Goal: Transaction & Acquisition: Book appointment/travel/reservation

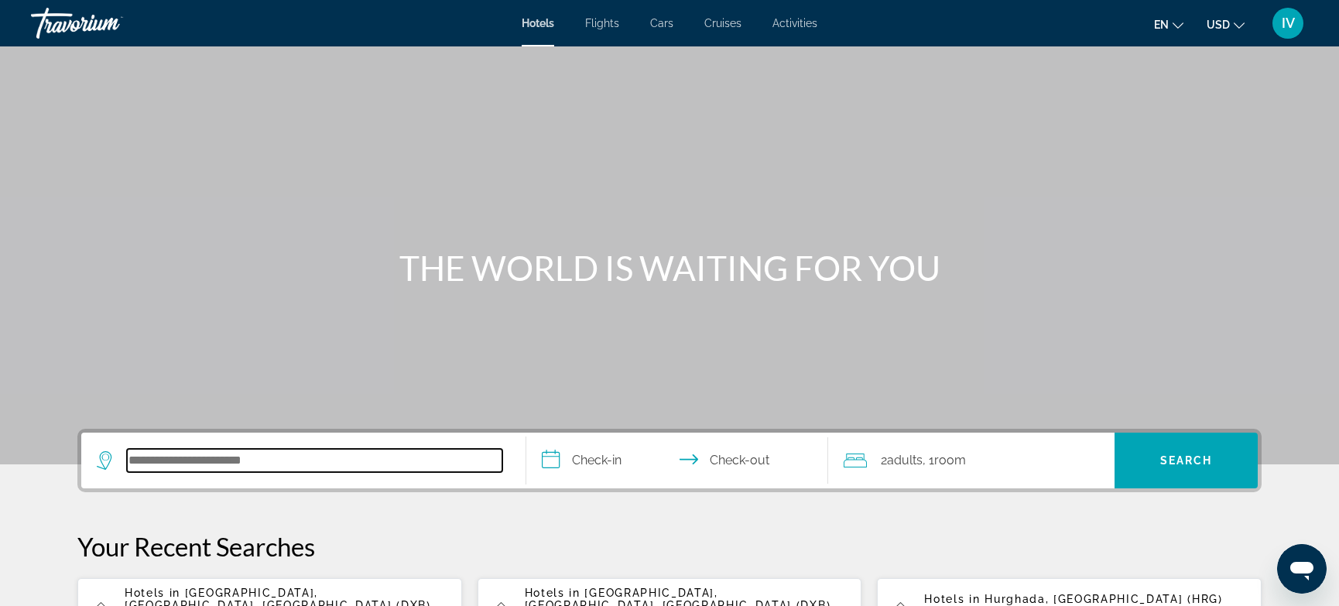
click at [232, 471] on input "Search hotel destination" at bounding box center [314, 460] width 375 height 23
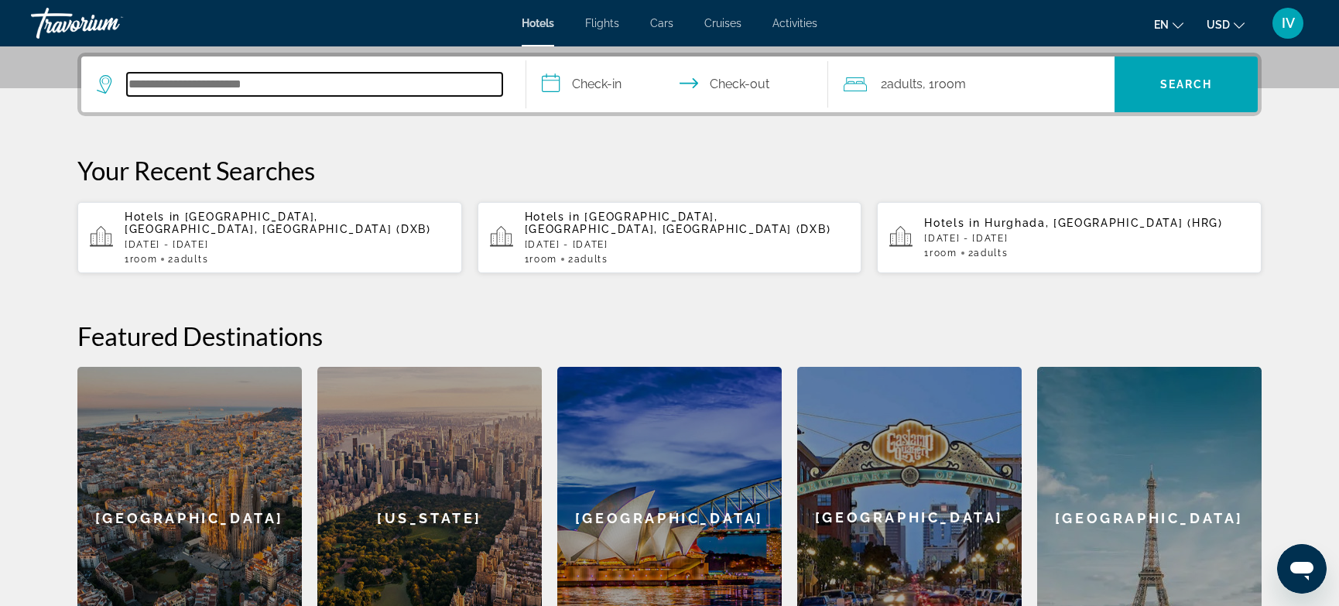
scroll to position [378, 0]
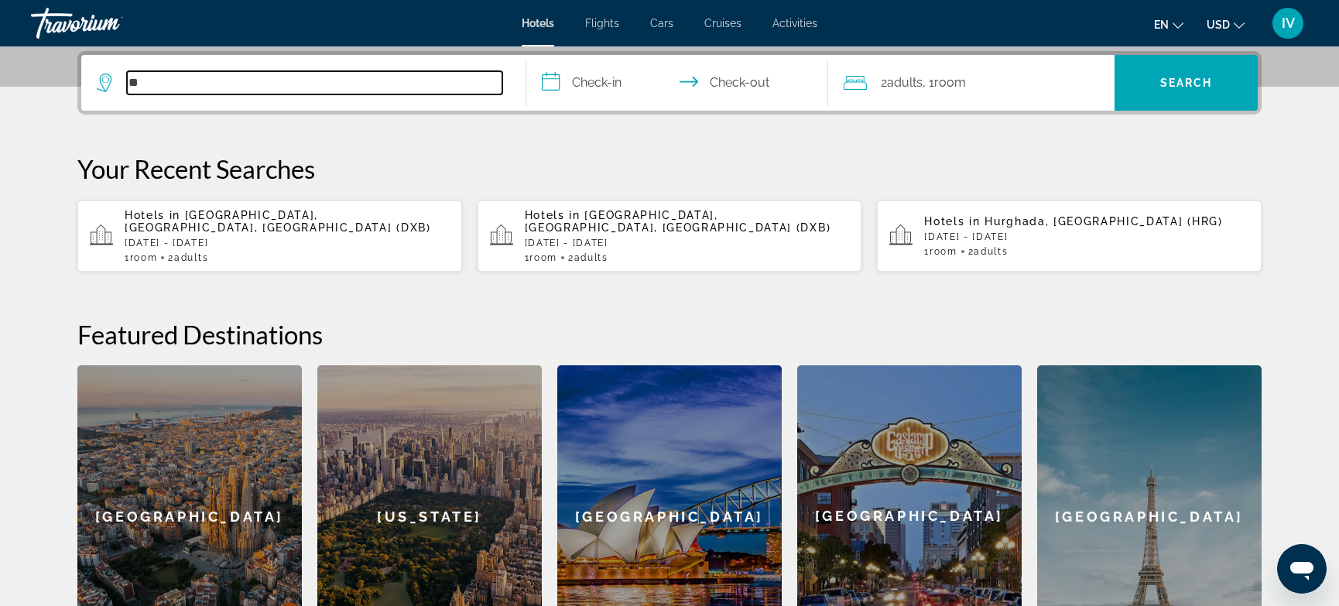
type input "*"
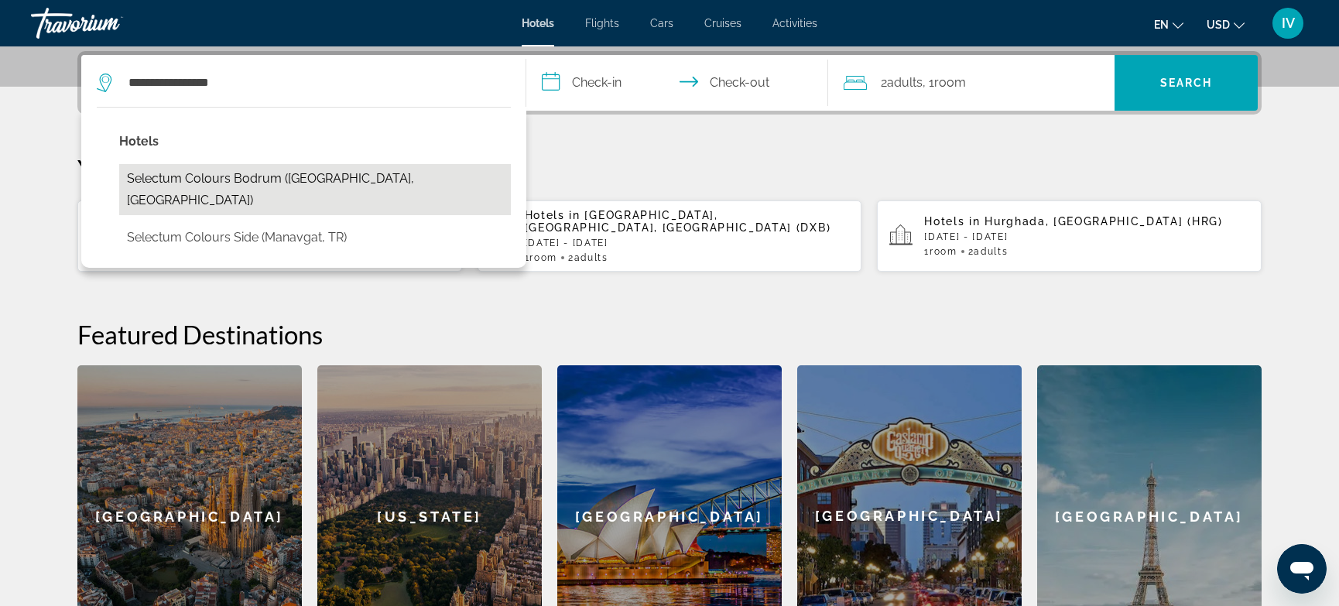
click at [305, 170] on button "Selectum Colours Bodrum ([GEOGRAPHIC_DATA], [GEOGRAPHIC_DATA])" at bounding box center [315, 189] width 392 height 51
type input "**********"
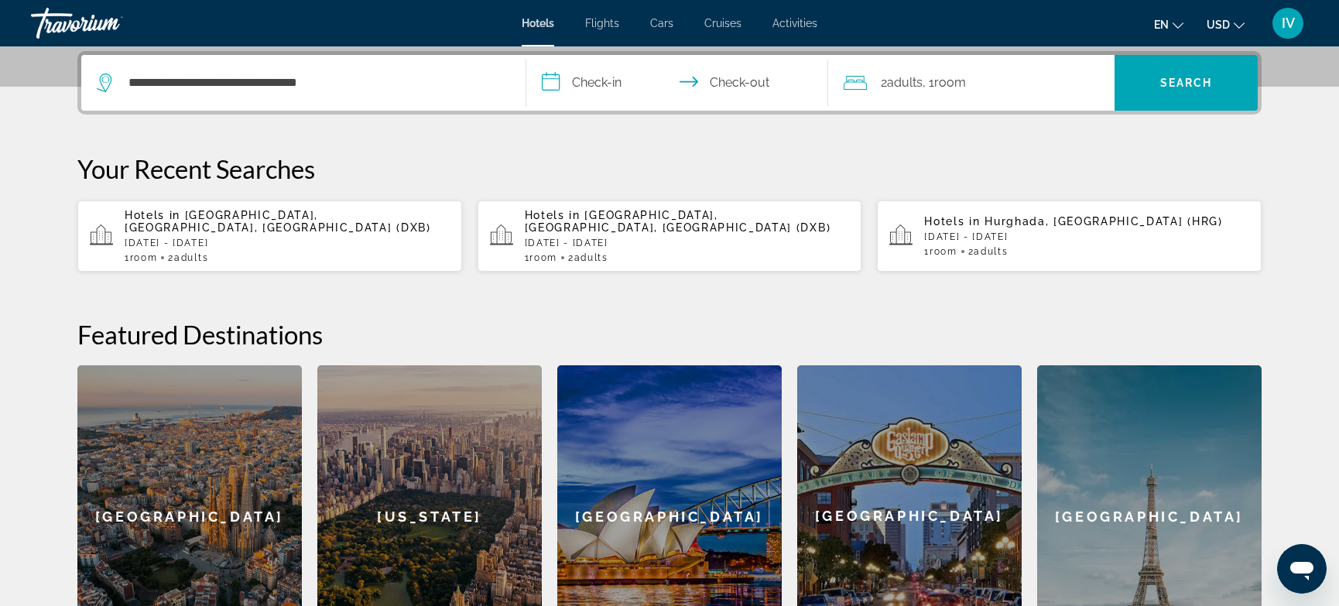
click at [574, 80] on input "**********" at bounding box center [680, 85] width 308 height 60
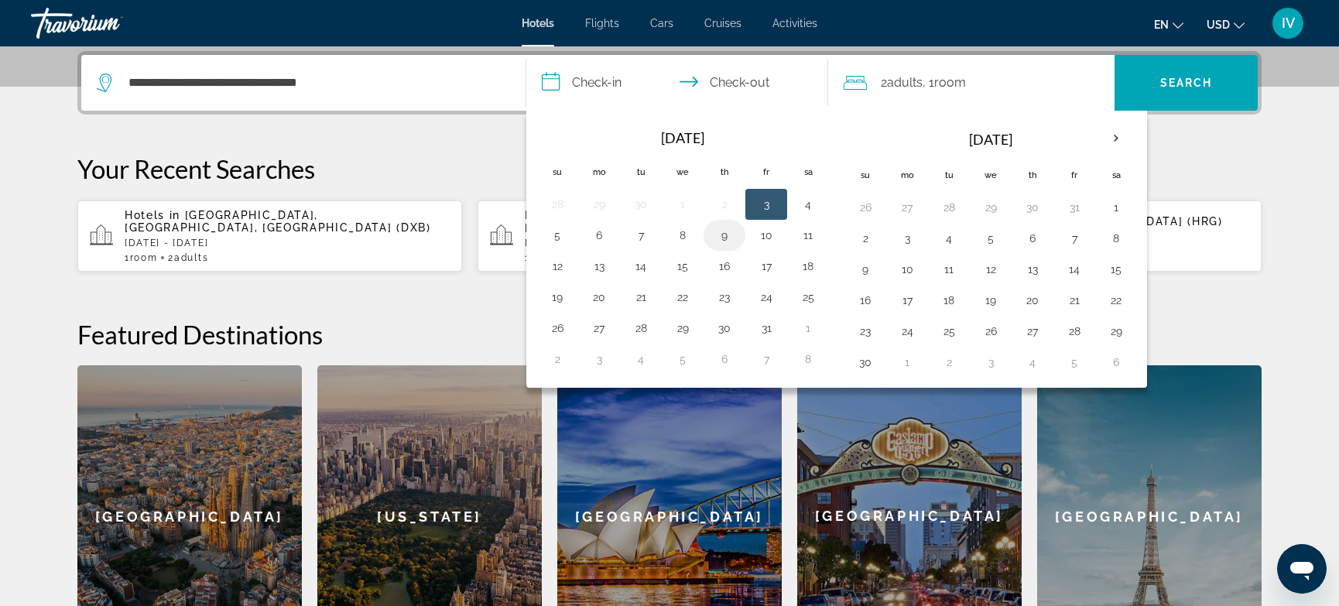
click at [733, 238] on button "9" at bounding box center [724, 235] width 25 height 22
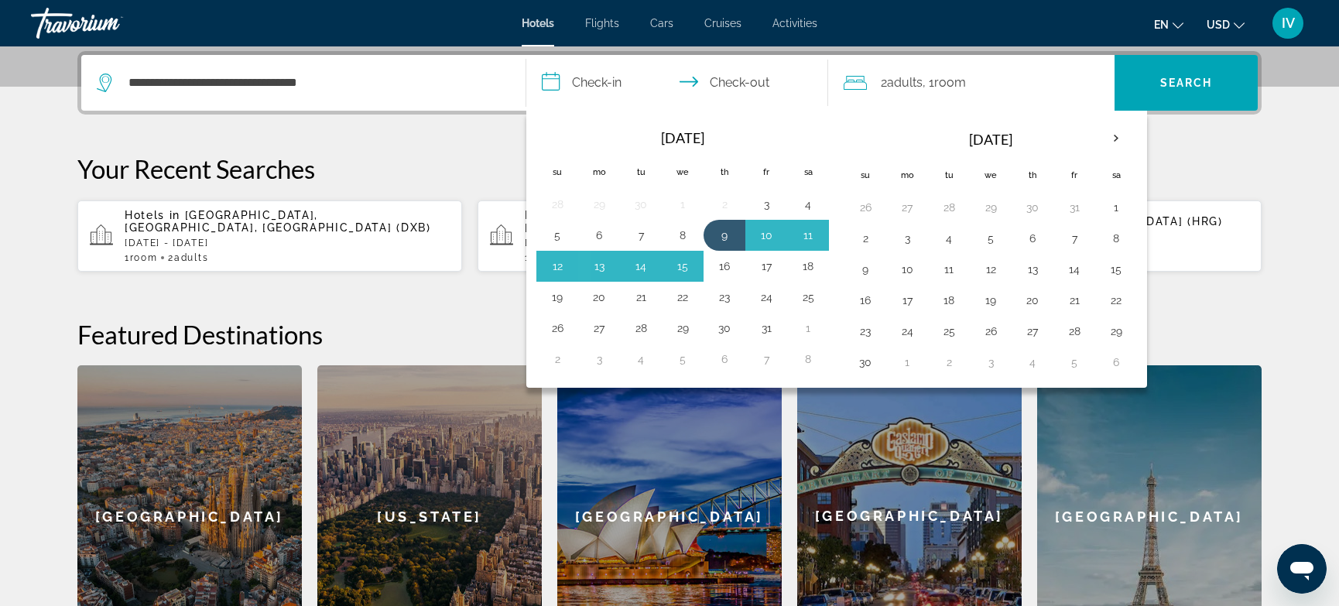
click at [720, 259] on button "16" at bounding box center [724, 266] width 25 height 22
type input "**********"
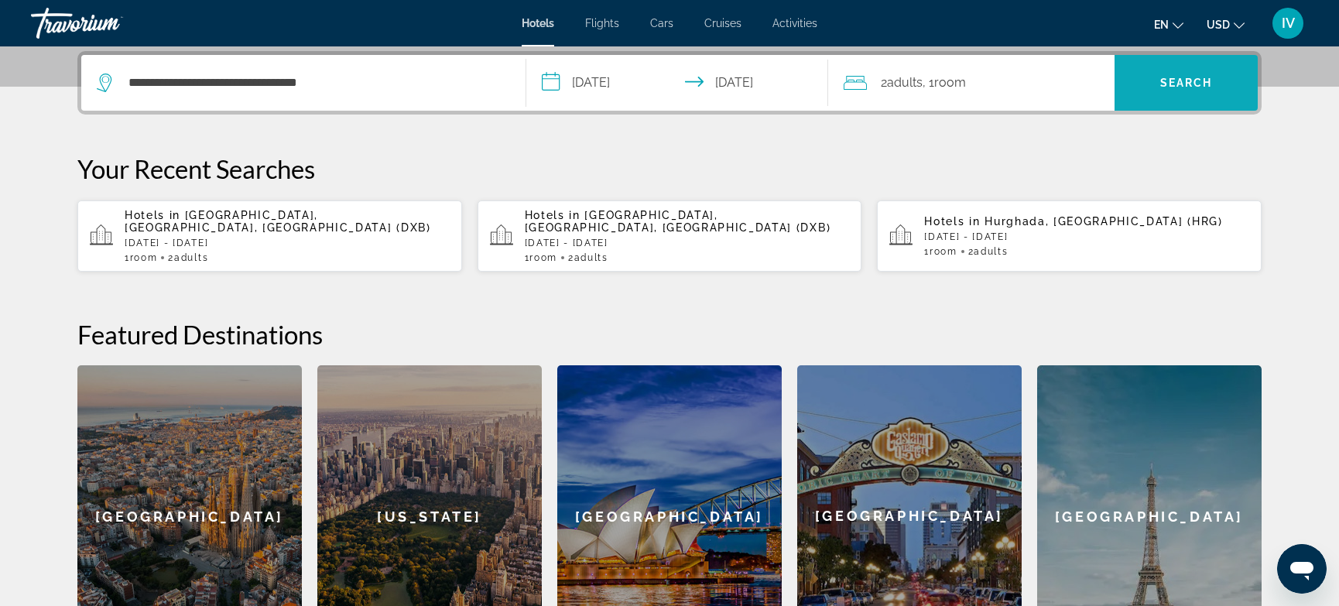
click at [1166, 91] on span "Search" at bounding box center [1186, 82] width 143 height 37
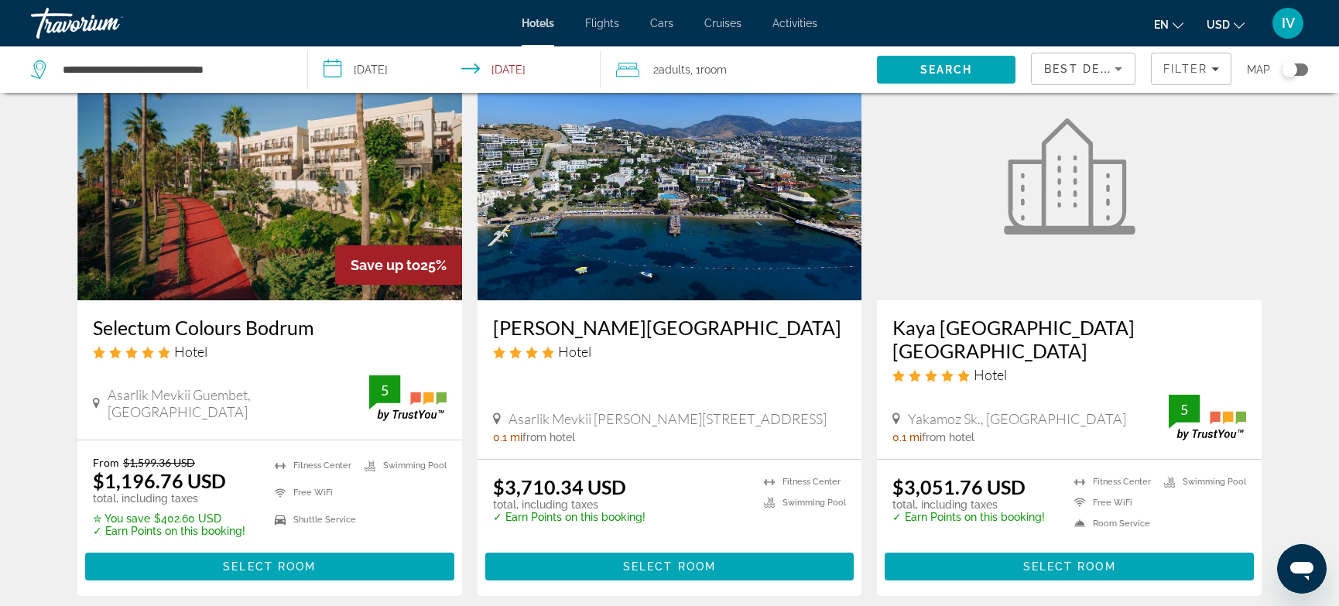
scroll to position [113, 0]
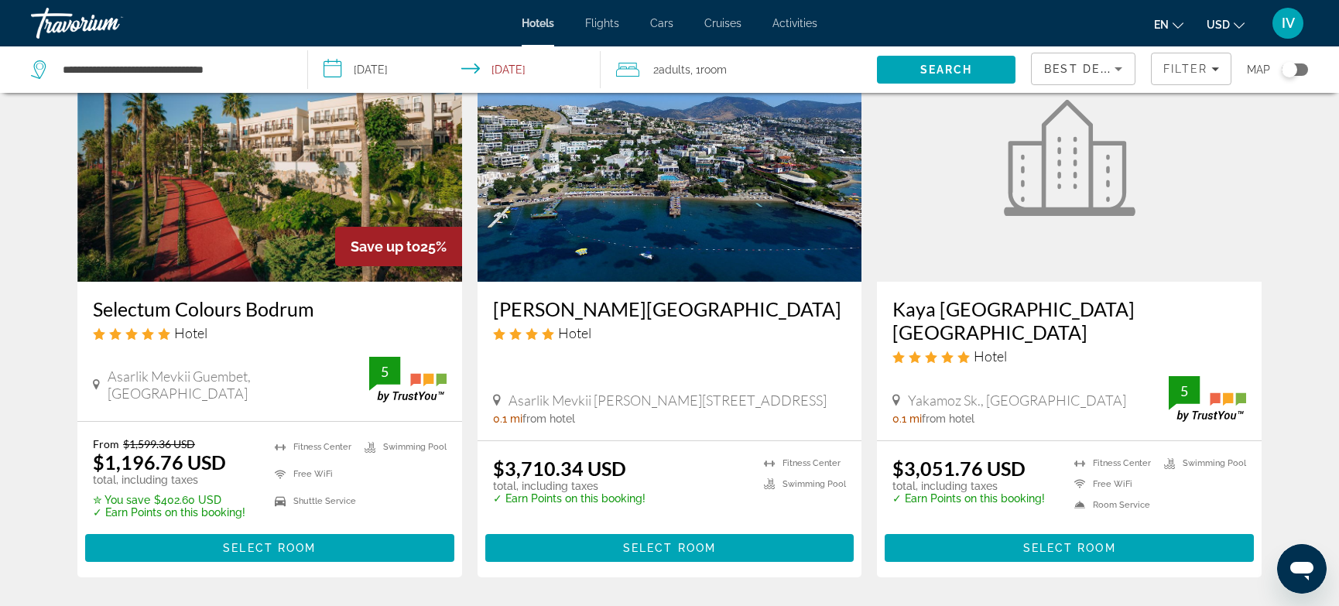
click at [335, 214] on img "Main content" at bounding box center [269, 158] width 385 height 248
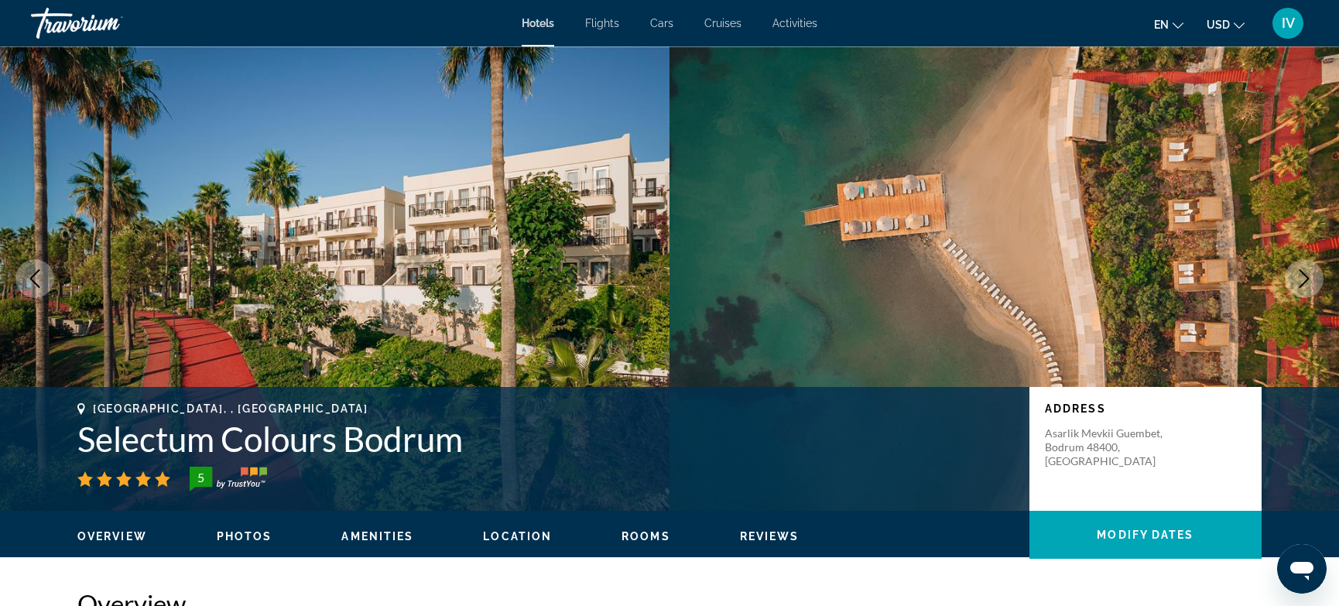
click at [1308, 285] on icon "Next image" at bounding box center [1304, 278] width 19 height 19
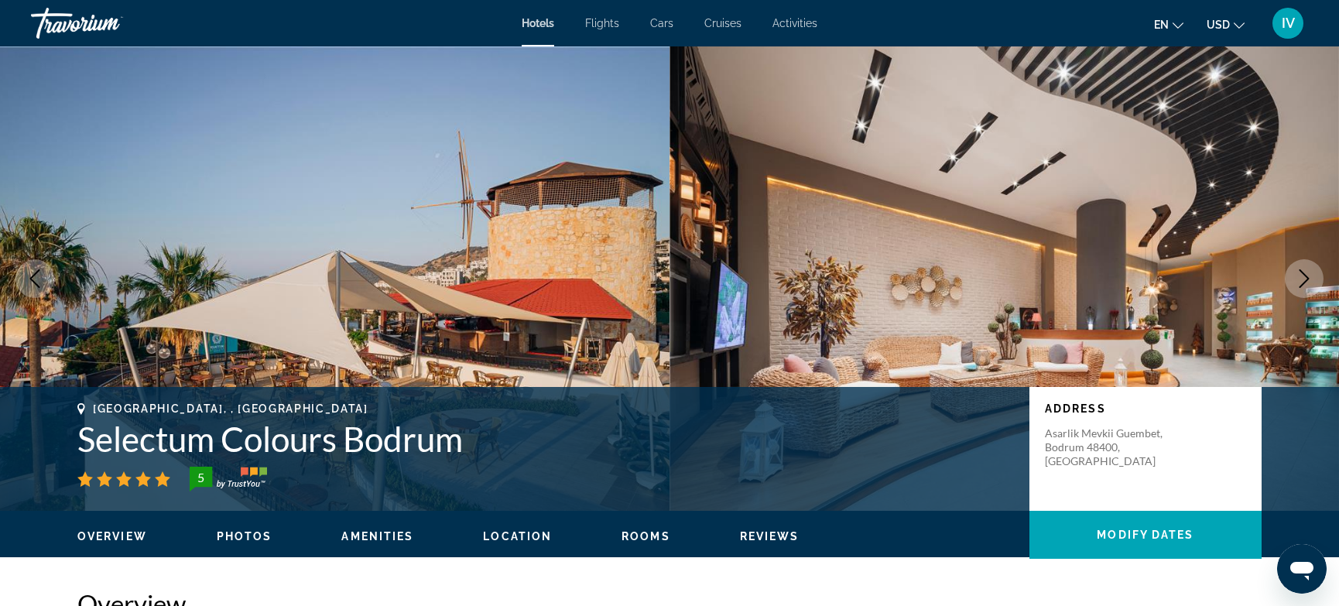
click at [1308, 285] on icon "Next image" at bounding box center [1304, 278] width 19 height 19
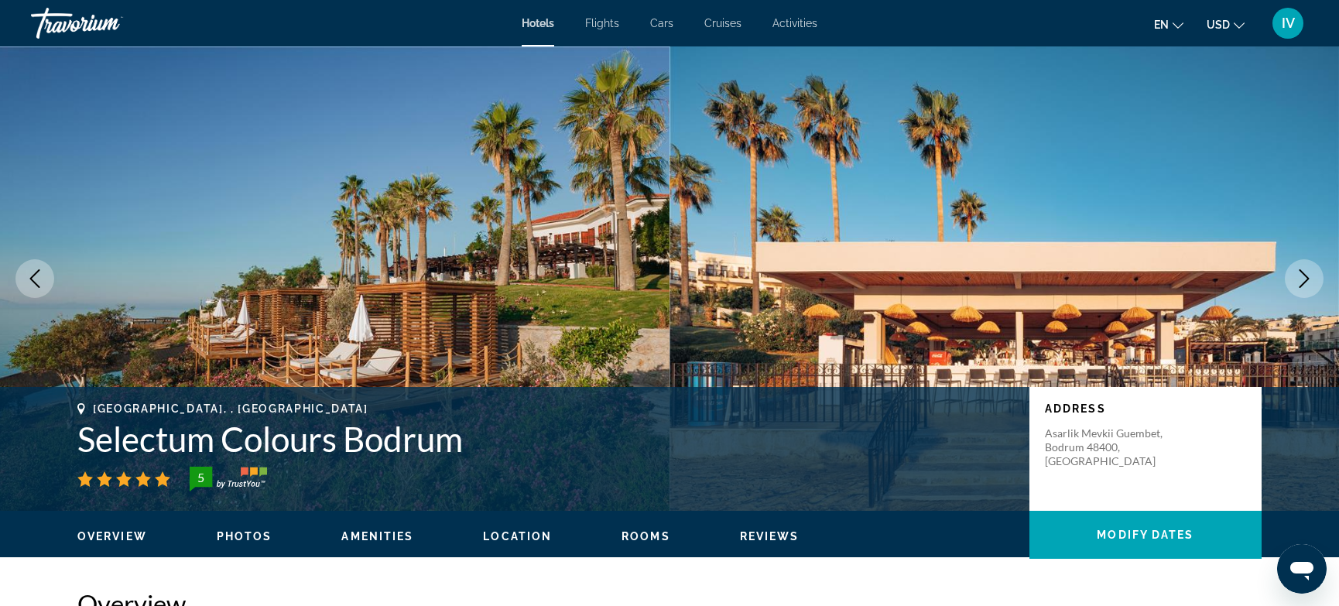
click at [1308, 285] on icon "Next image" at bounding box center [1304, 278] width 19 height 19
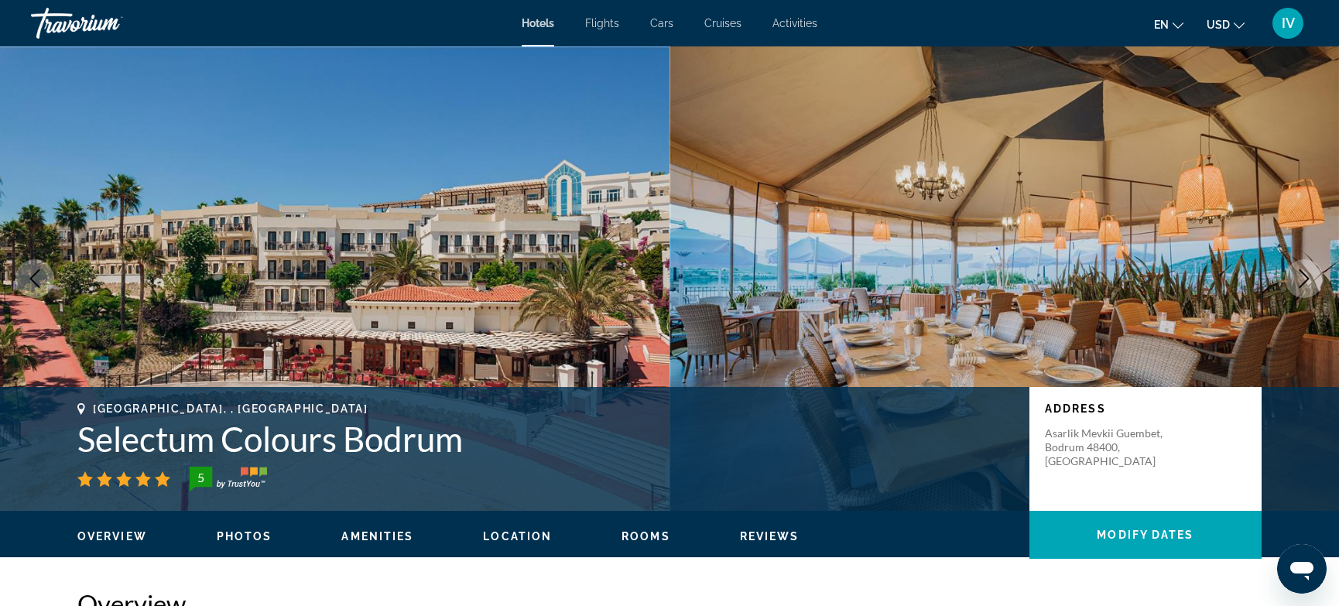
click at [1308, 285] on icon "Next image" at bounding box center [1304, 278] width 19 height 19
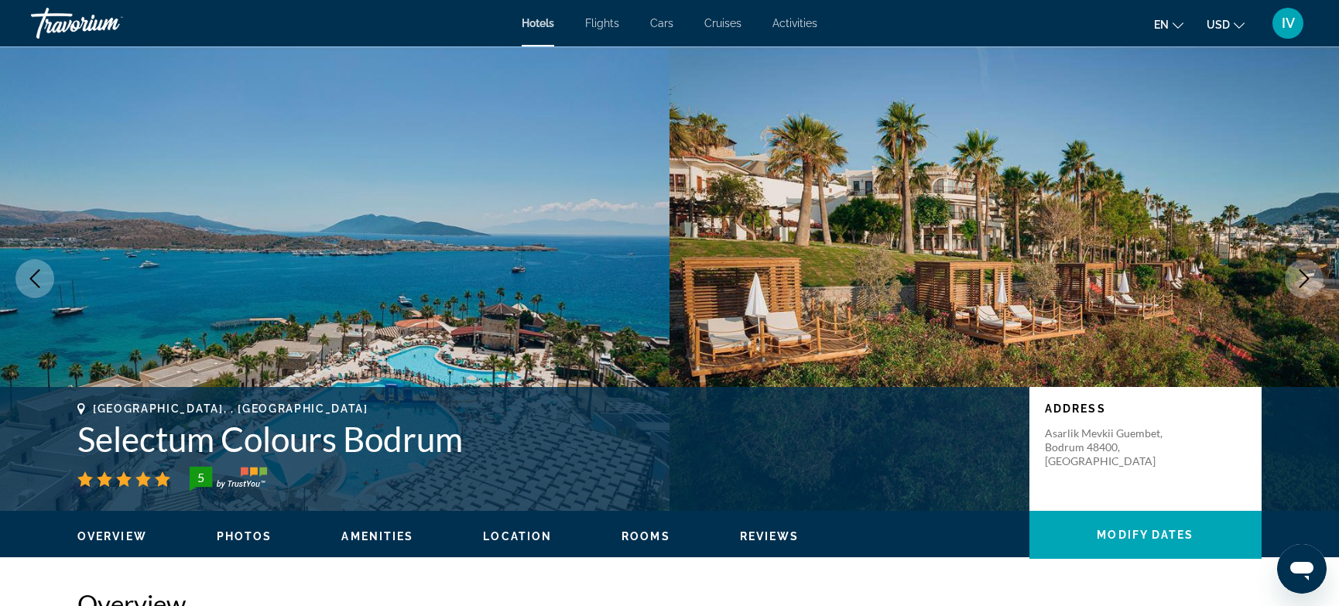
click at [1308, 285] on icon "Next image" at bounding box center [1304, 278] width 19 height 19
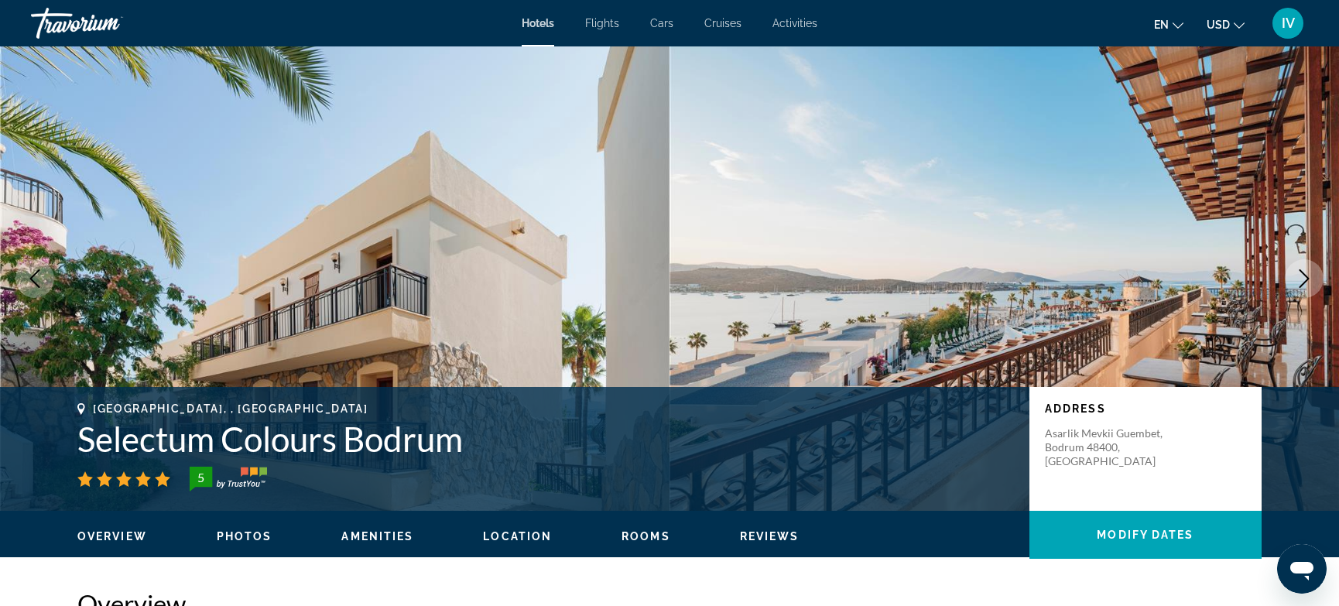
click at [1308, 285] on icon "Next image" at bounding box center [1304, 278] width 19 height 19
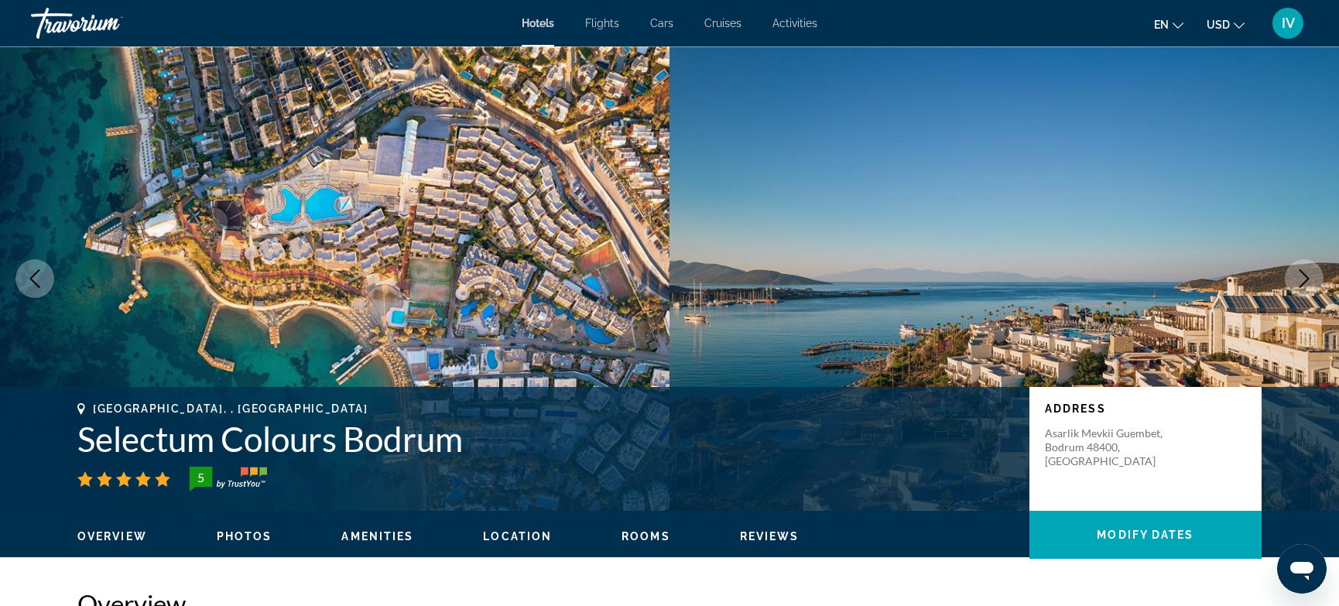
click at [1308, 285] on icon "Next image" at bounding box center [1304, 278] width 19 height 19
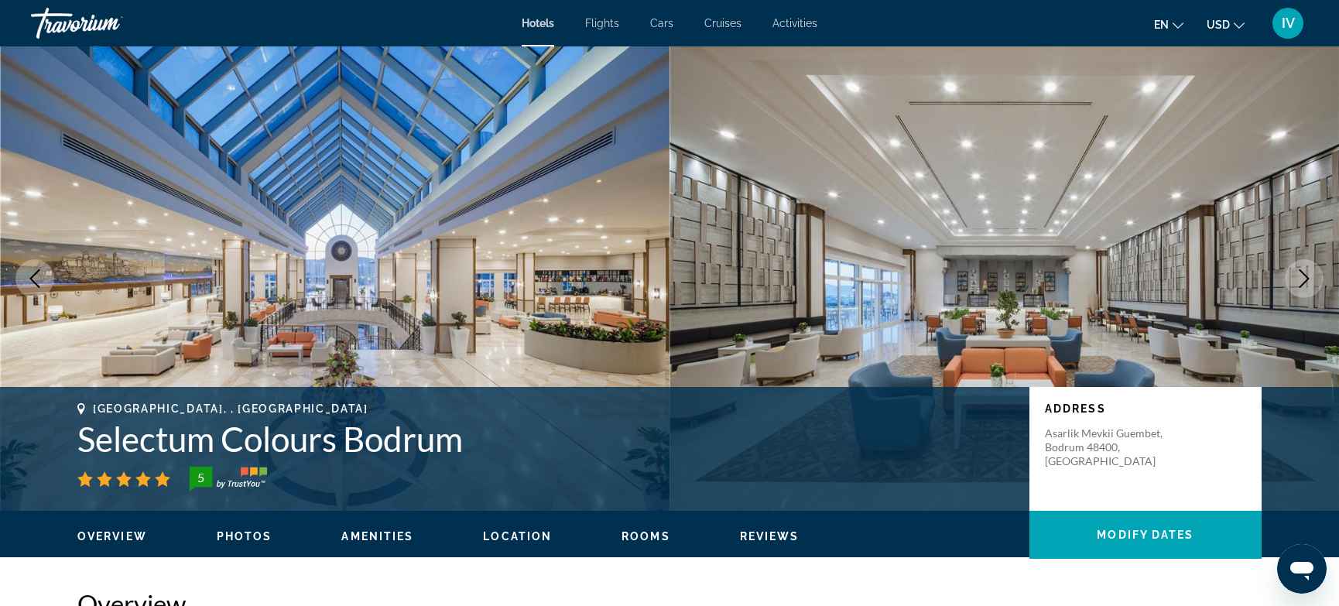
click at [1308, 285] on icon "Next image" at bounding box center [1304, 278] width 19 height 19
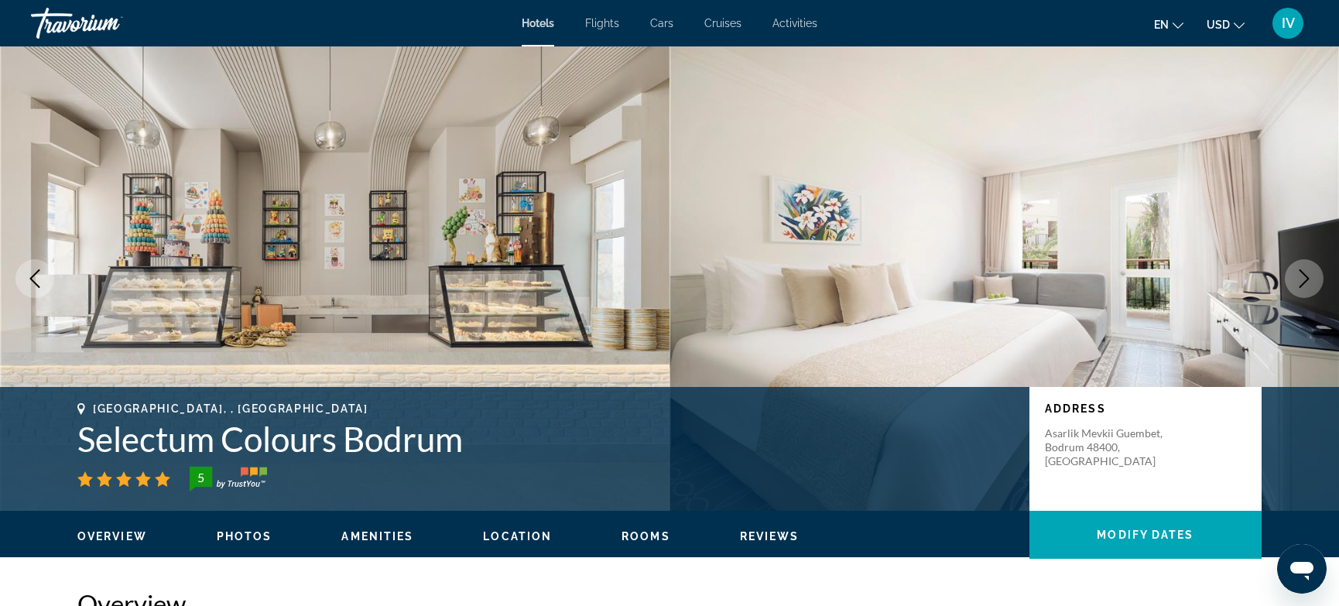
click at [1308, 285] on icon "Next image" at bounding box center [1304, 278] width 19 height 19
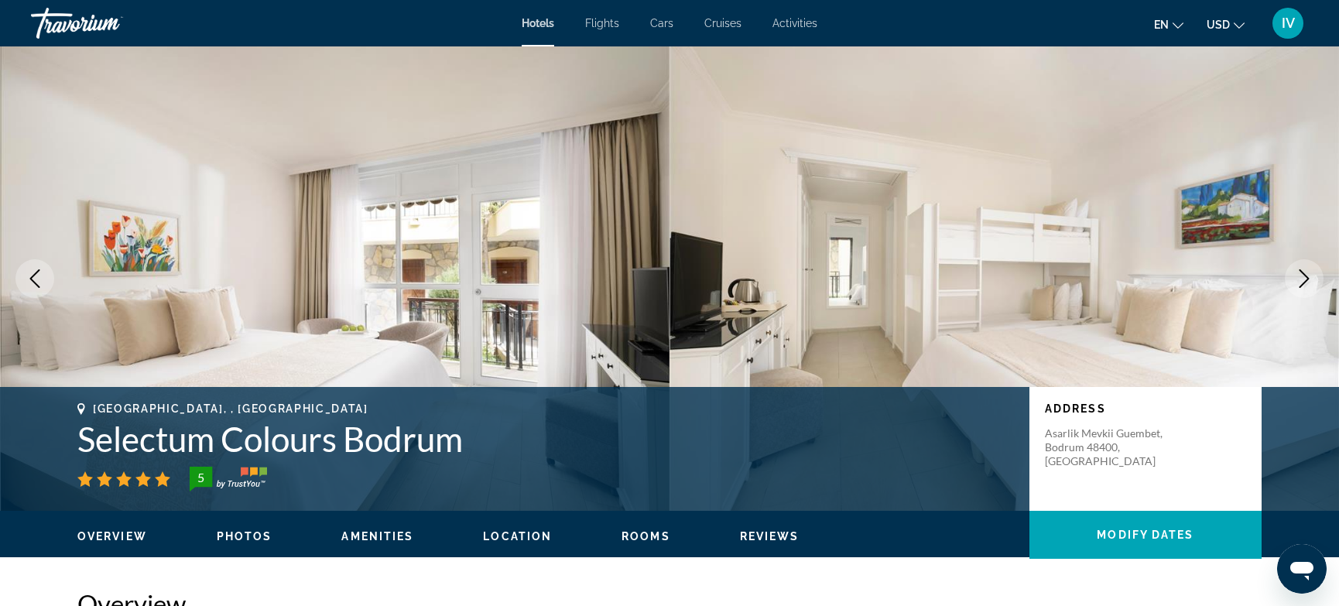
click at [1308, 285] on icon "Next image" at bounding box center [1304, 278] width 19 height 19
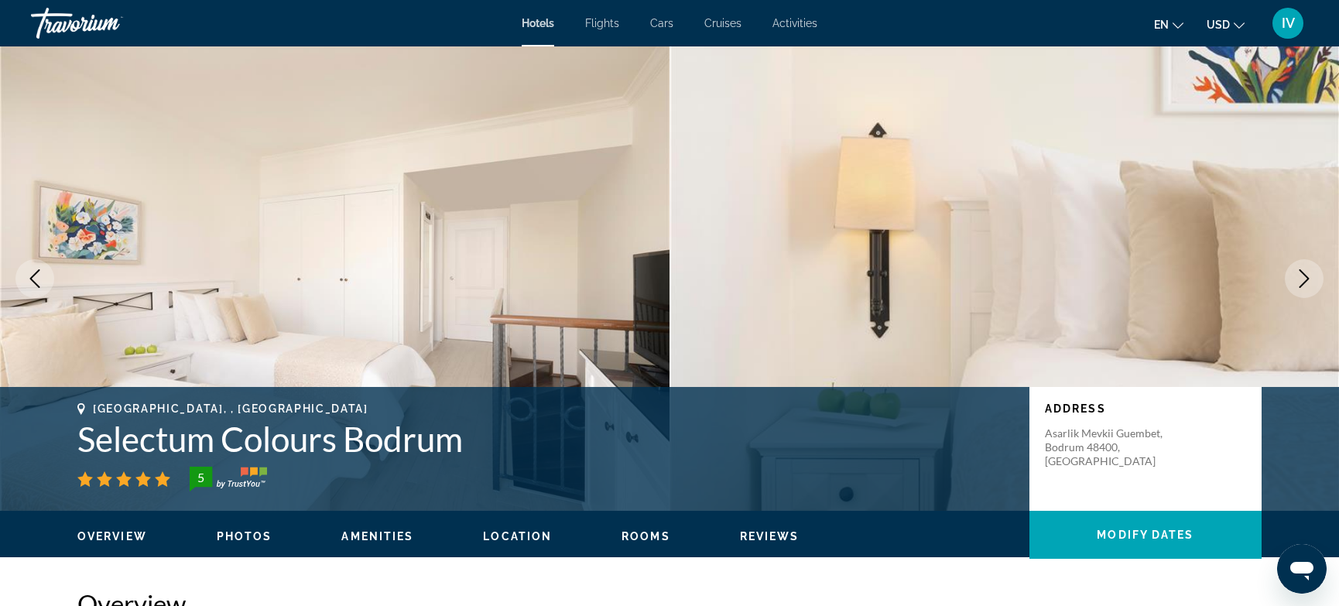
click at [1308, 285] on icon "Next image" at bounding box center [1304, 278] width 19 height 19
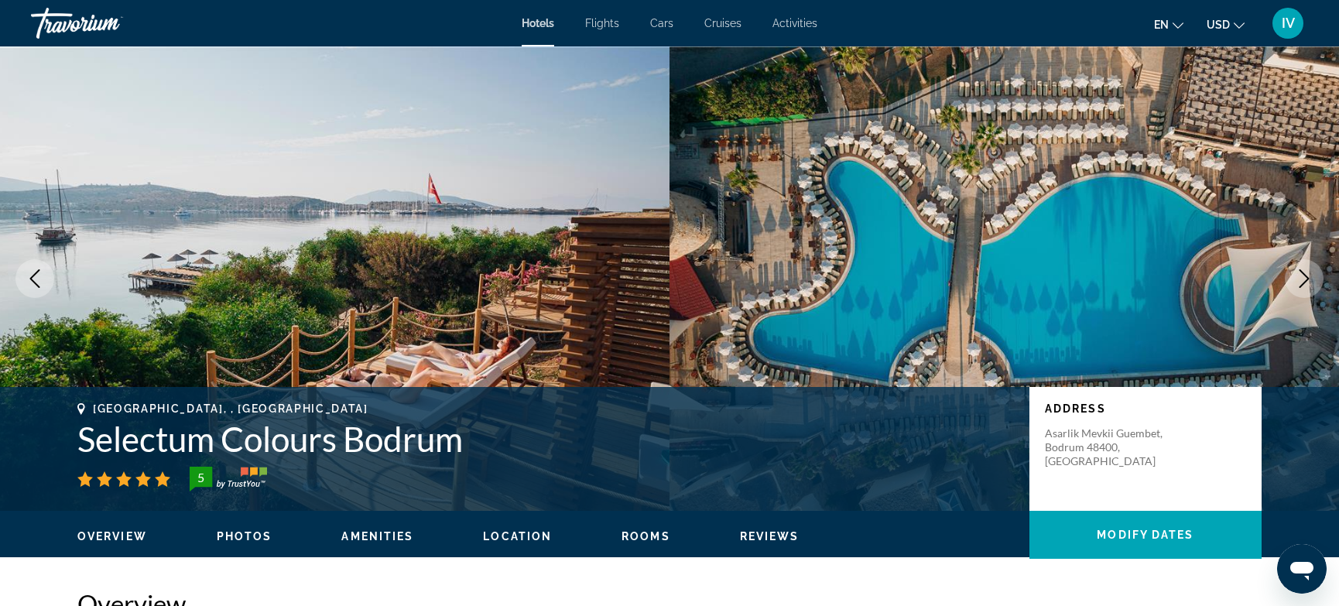
click at [1308, 285] on icon "Next image" at bounding box center [1304, 278] width 19 height 19
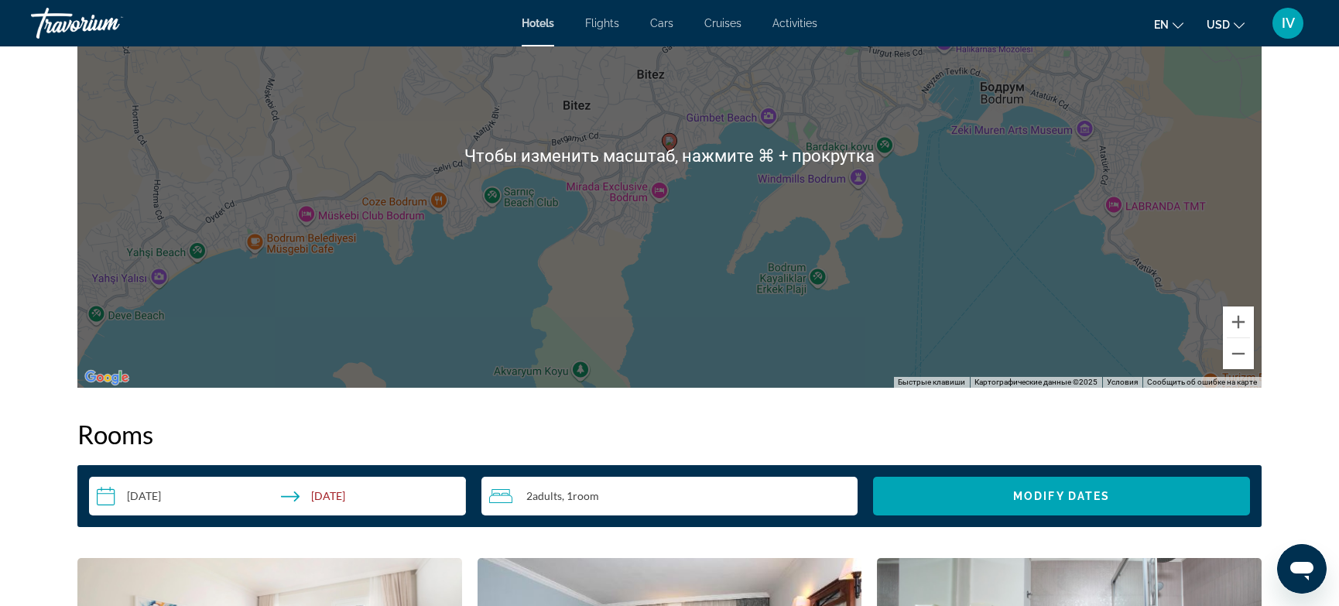
scroll to position [1660, 0]
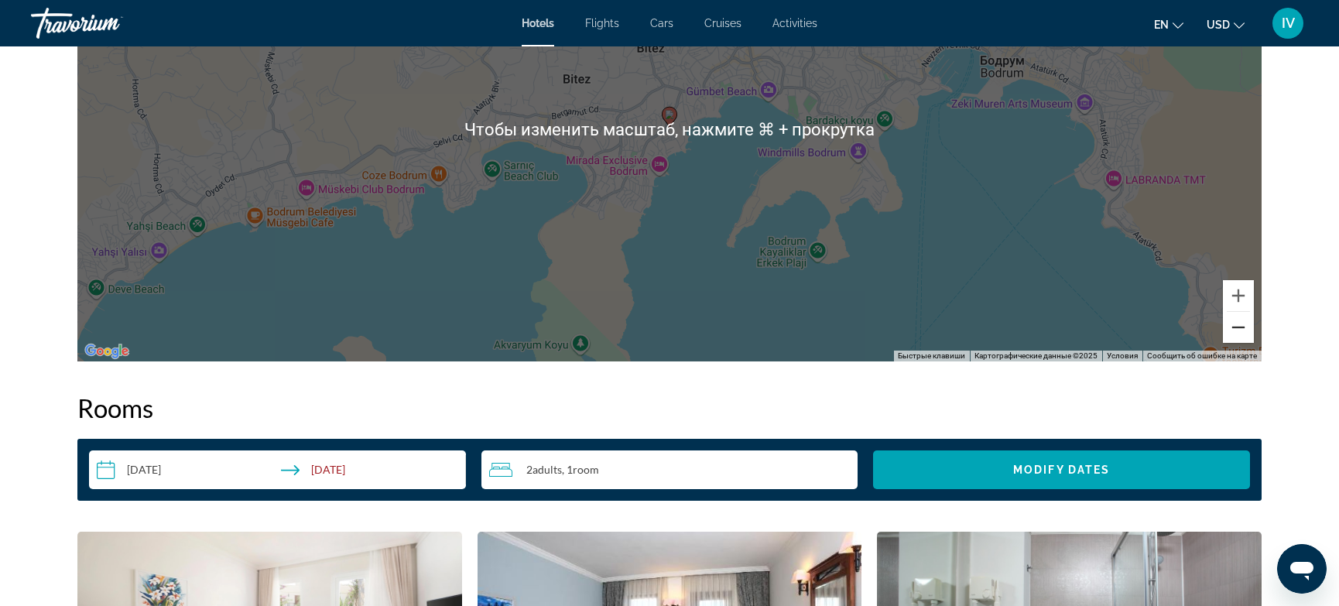
click at [1235, 337] on button "Уменьшить" at bounding box center [1238, 327] width 31 height 31
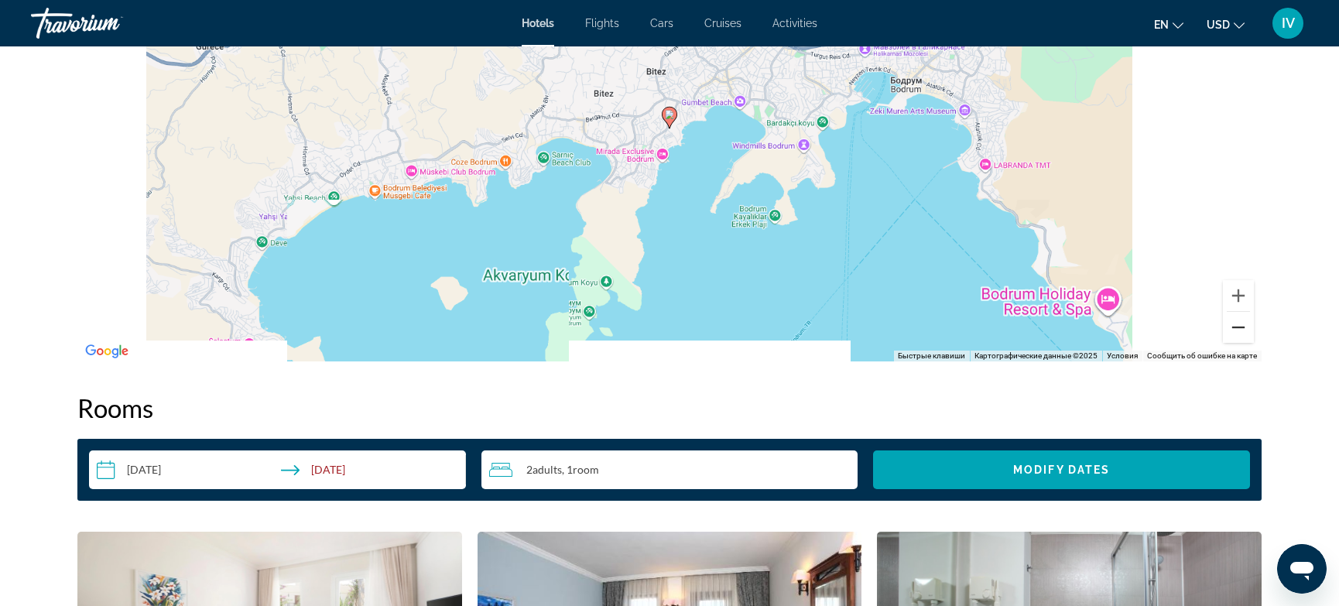
click at [1235, 337] on button "Уменьшить" at bounding box center [1238, 327] width 31 height 31
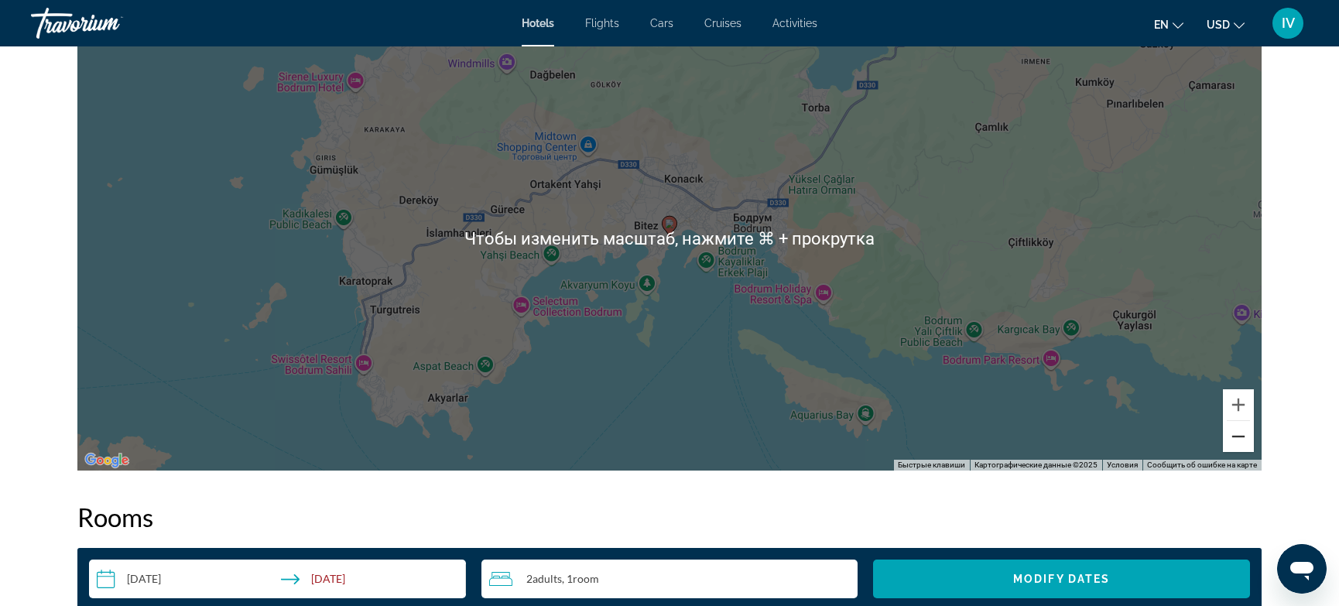
scroll to position [1544, 0]
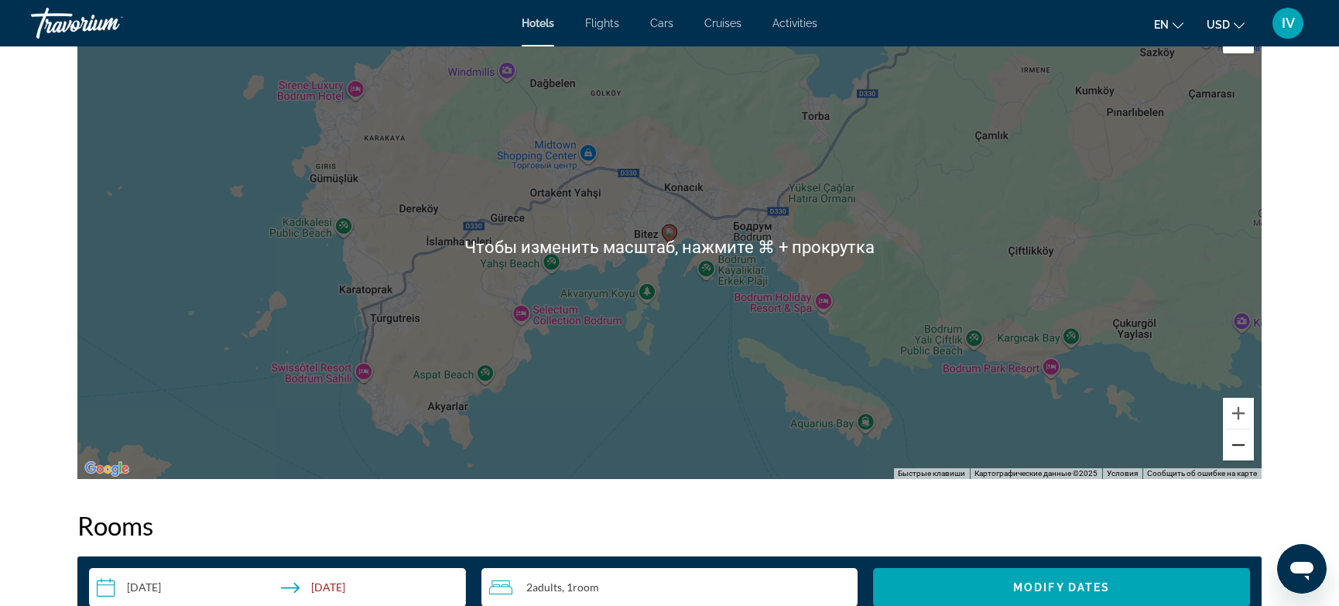
click at [1236, 449] on button "Уменьшить" at bounding box center [1238, 445] width 31 height 31
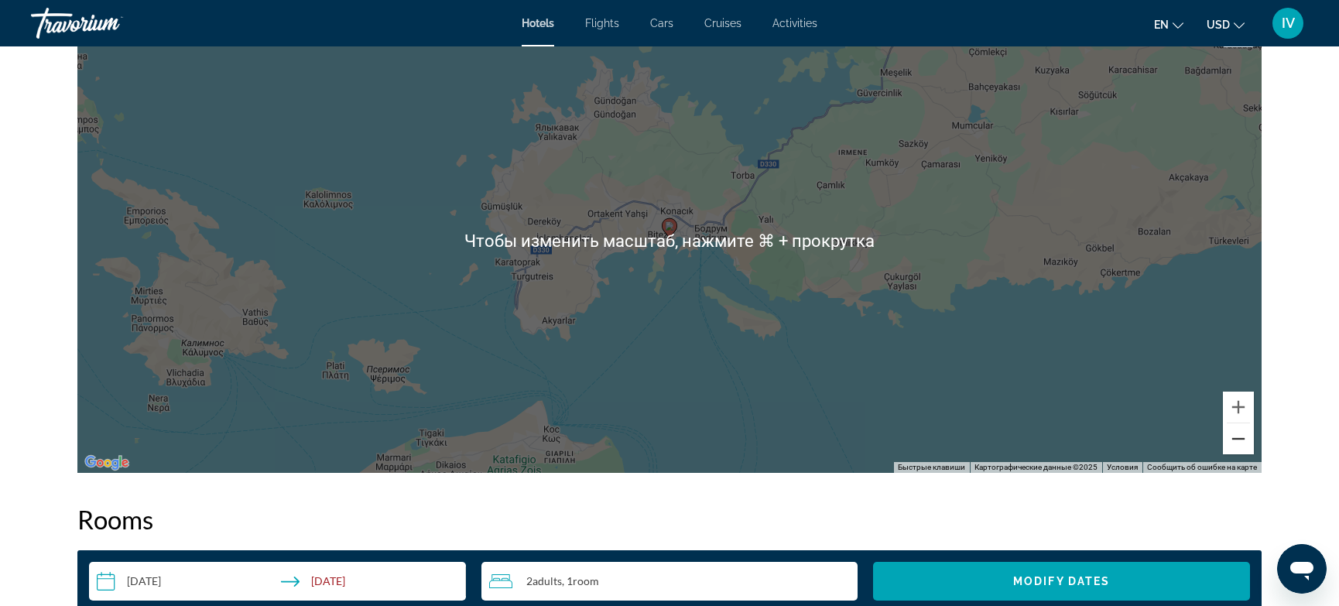
click at [1236, 450] on button "Уменьшить" at bounding box center [1238, 438] width 31 height 31
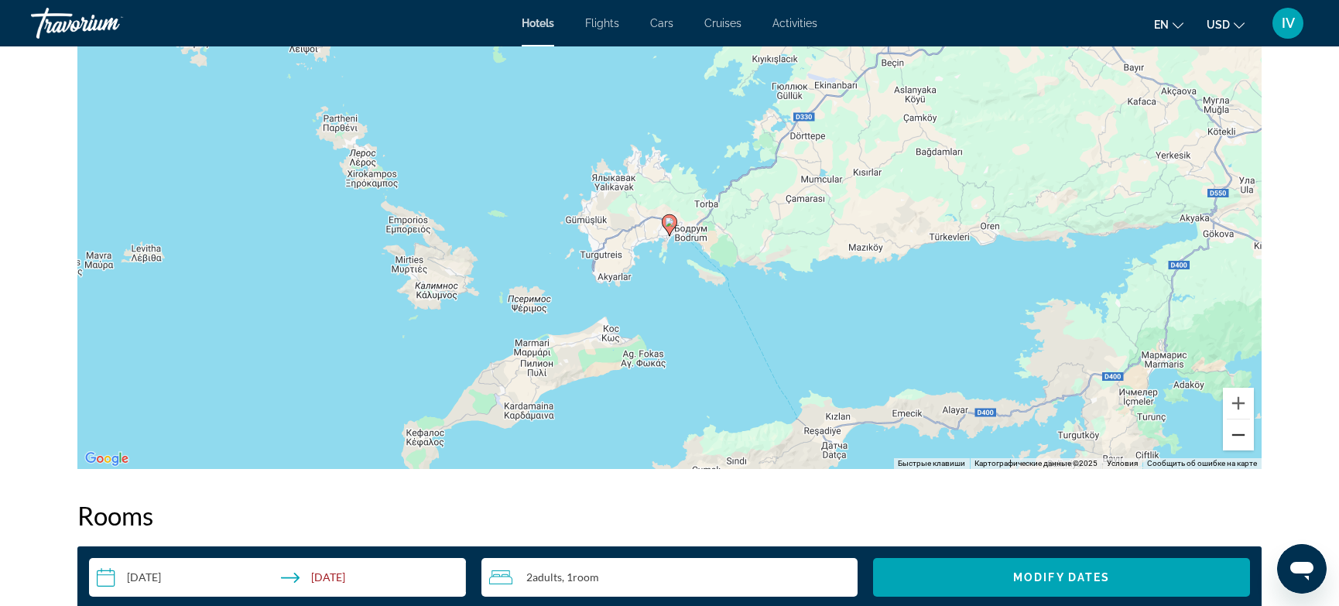
click at [1236, 450] on button "Уменьшить" at bounding box center [1238, 435] width 31 height 31
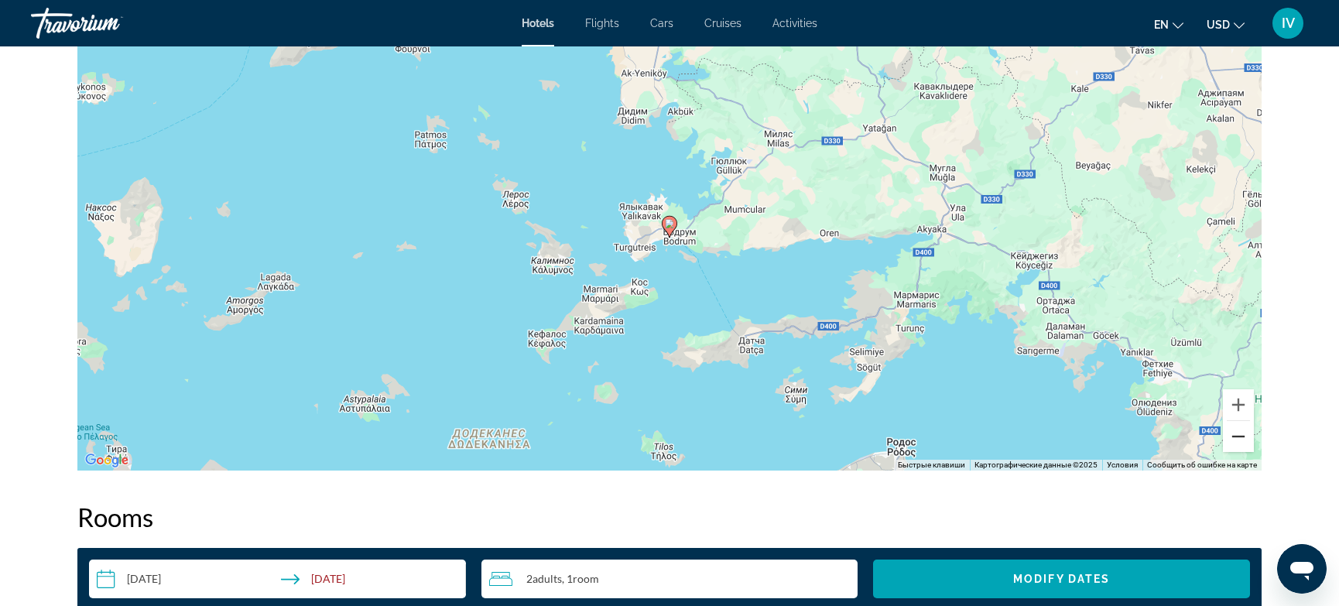
click at [1236, 450] on button "Уменьшить" at bounding box center [1238, 436] width 31 height 31
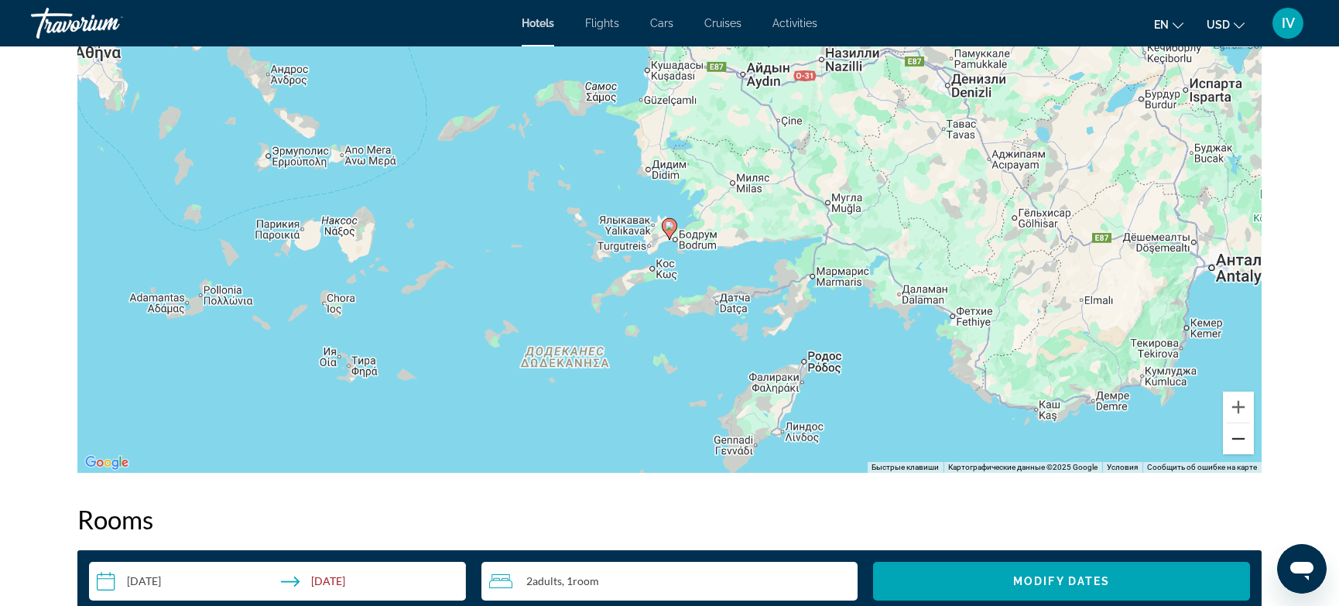
scroll to position [1551, 0]
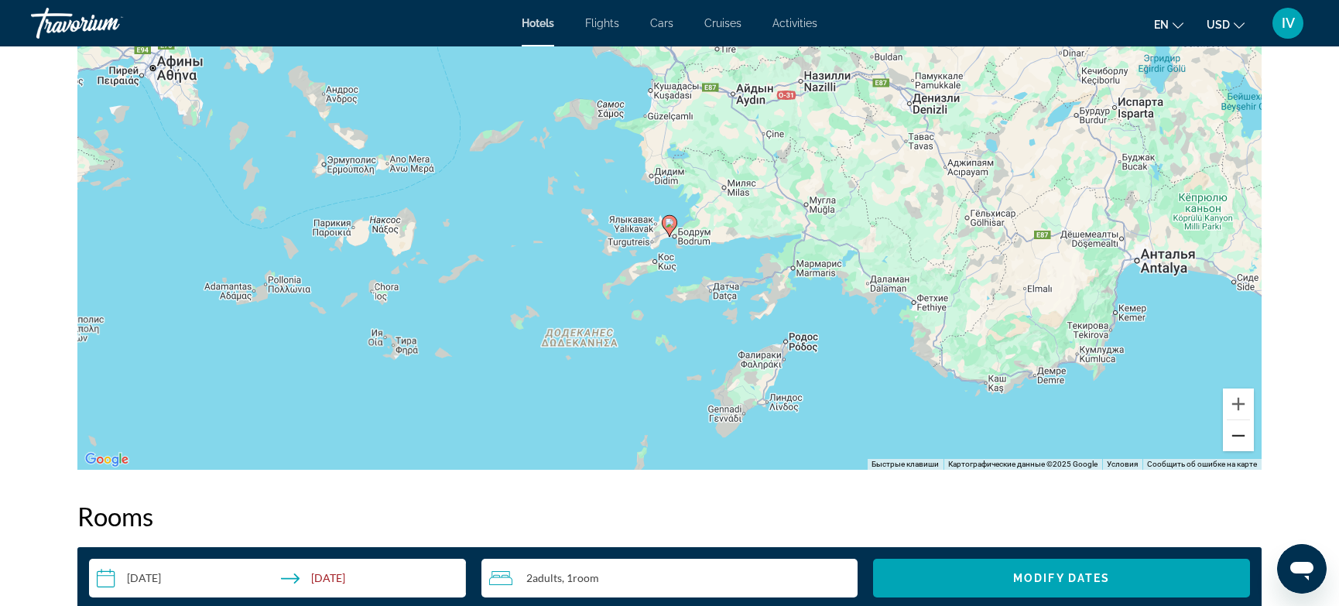
click at [1236, 450] on button "Уменьшить" at bounding box center [1238, 435] width 31 height 31
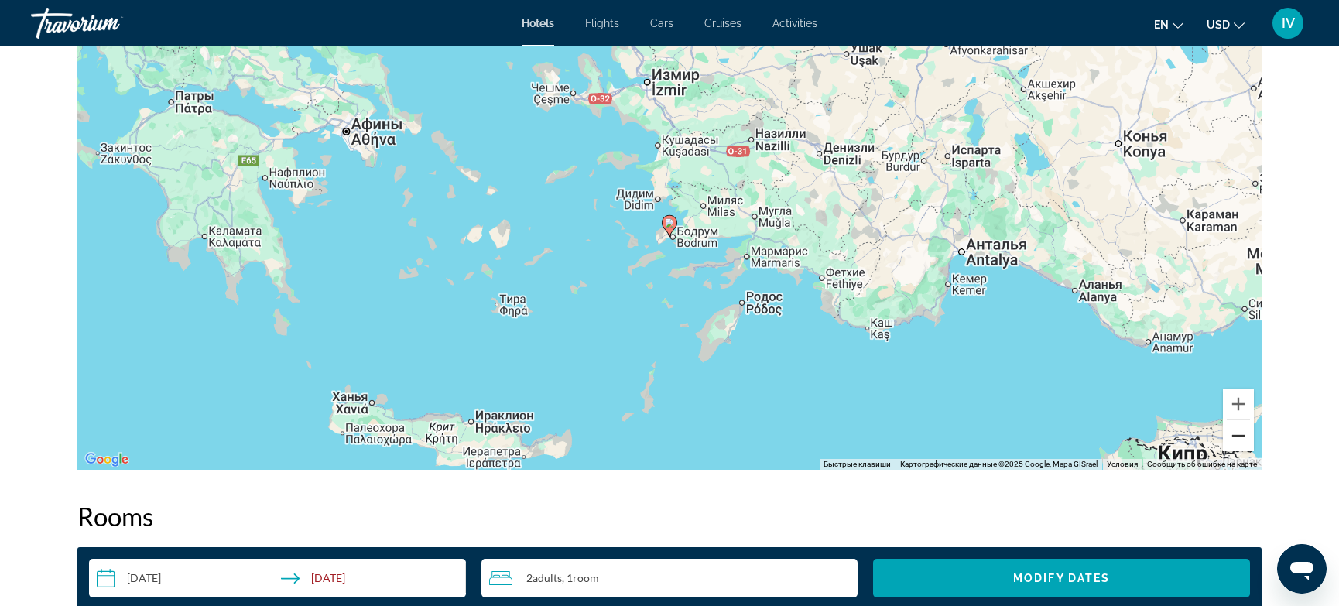
scroll to position [1554, 0]
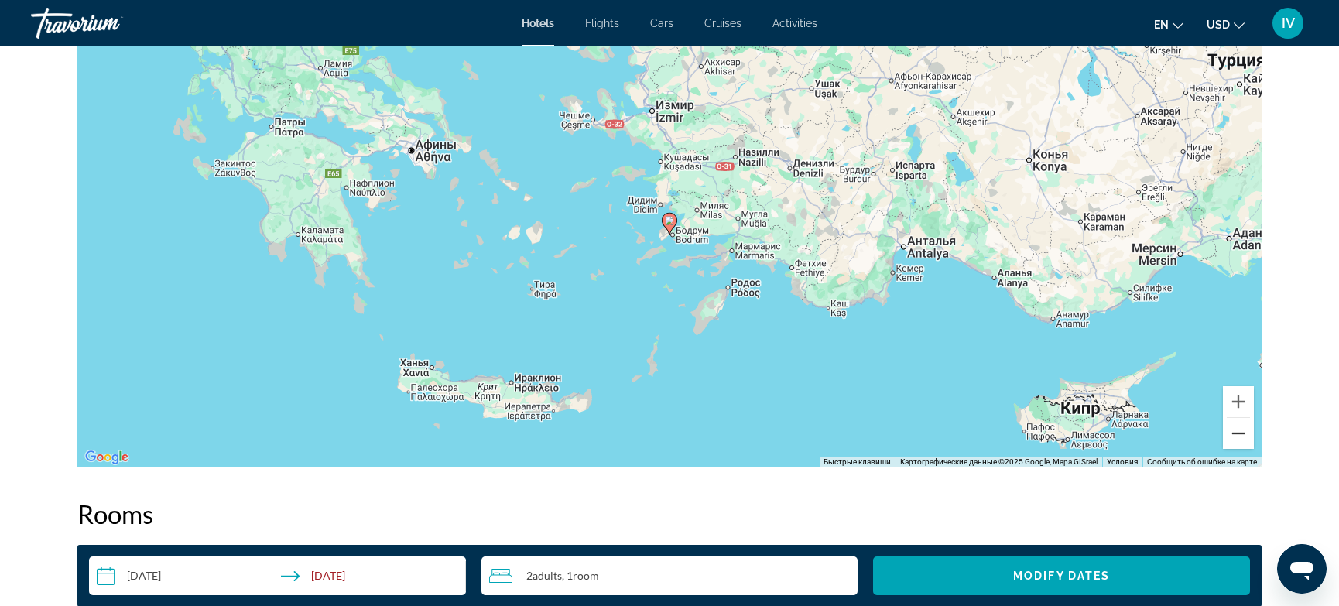
click at [1236, 450] on div "Чтобы активировать перетаскивание с помощью клавиатуры, нажмите Alt + Ввод. Пос…" at bounding box center [669, 235] width 1184 height 464
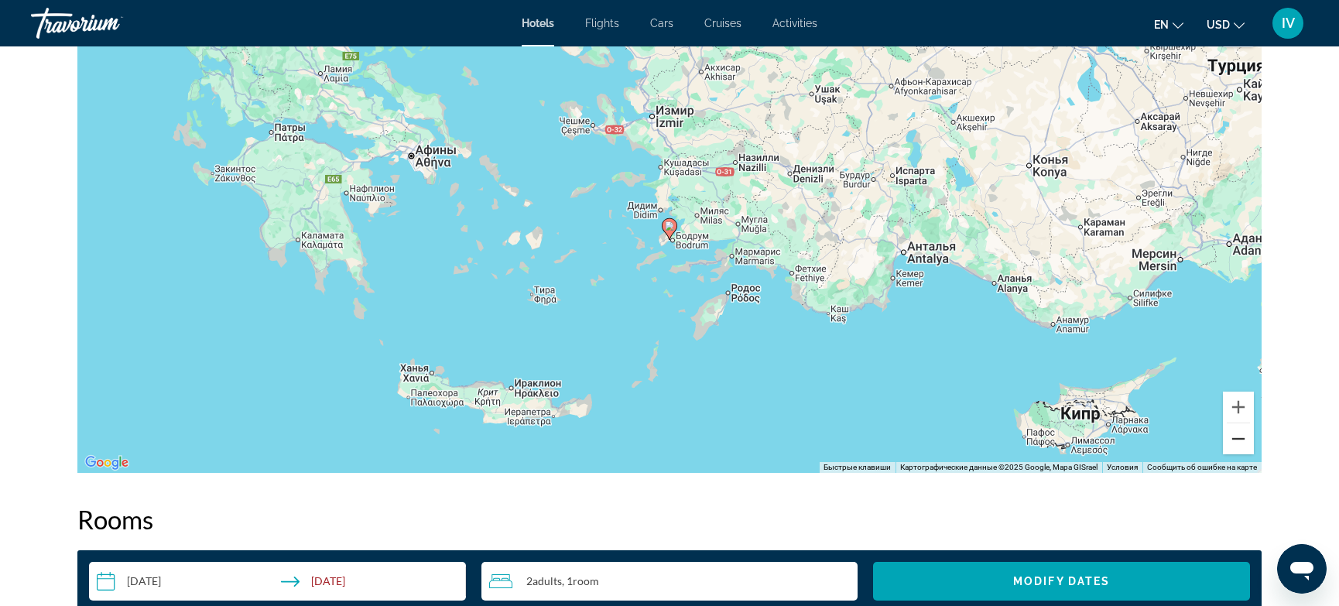
click at [1237, 449] on button "Уменьшить" at bounding box center [1238, 438] width 31 height 31
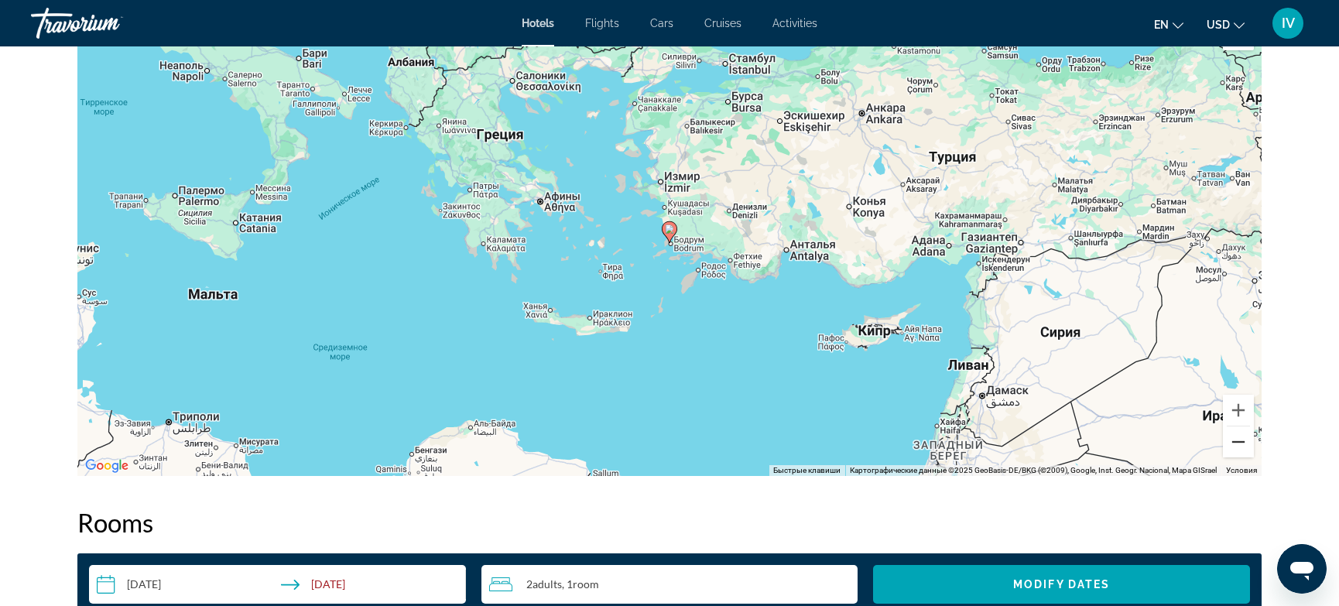
scroll to position [1542, 0]
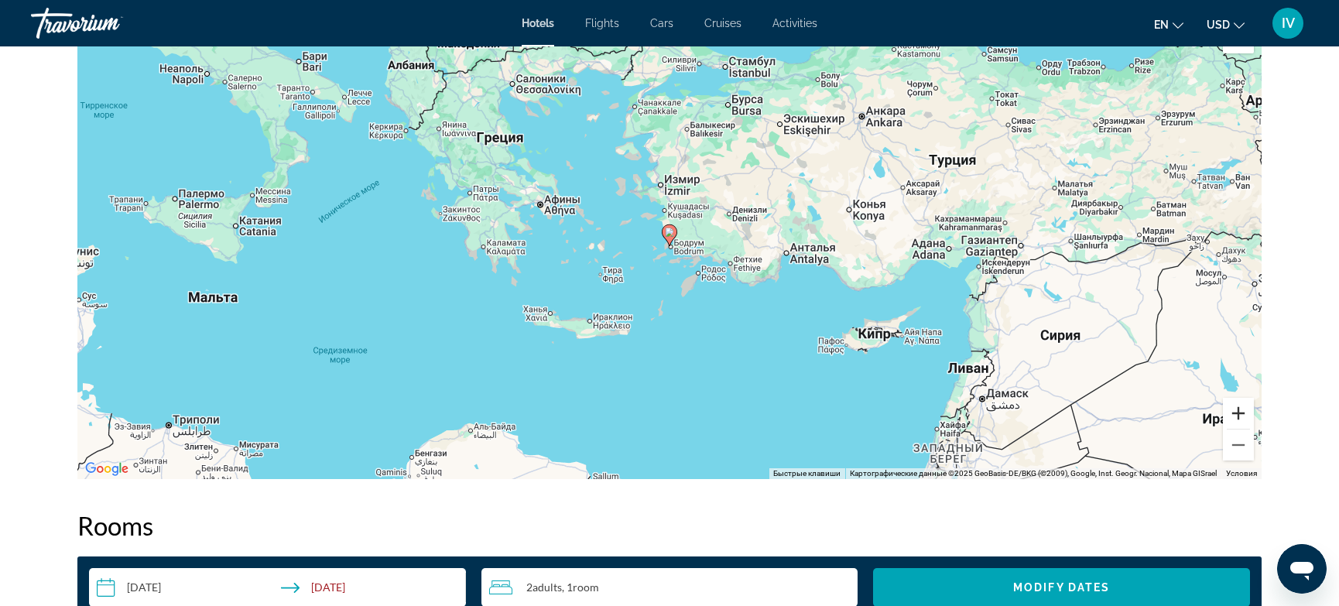
click at [1235, 420] on button "Увеличить" at bounding box center [1238, 413] width 31 height 31
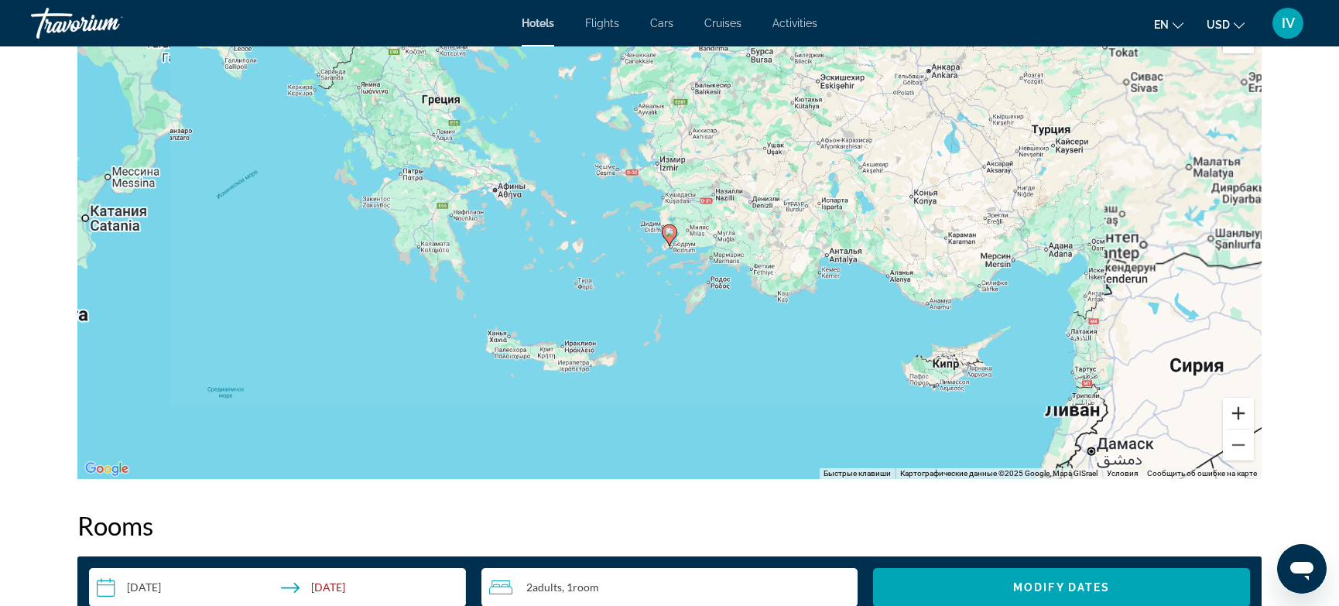
scroll to position [1544, 0]
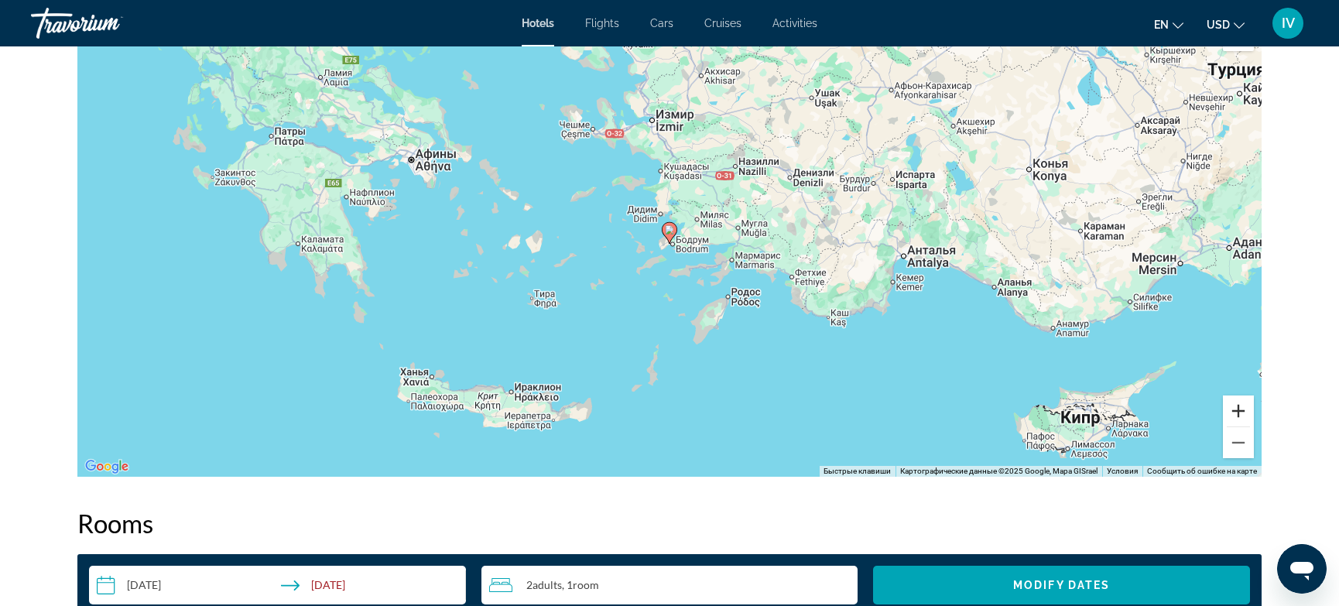
click at [1235, 420] on button "Увеличить" at bounding box center [1238, 411] width 31 height 31
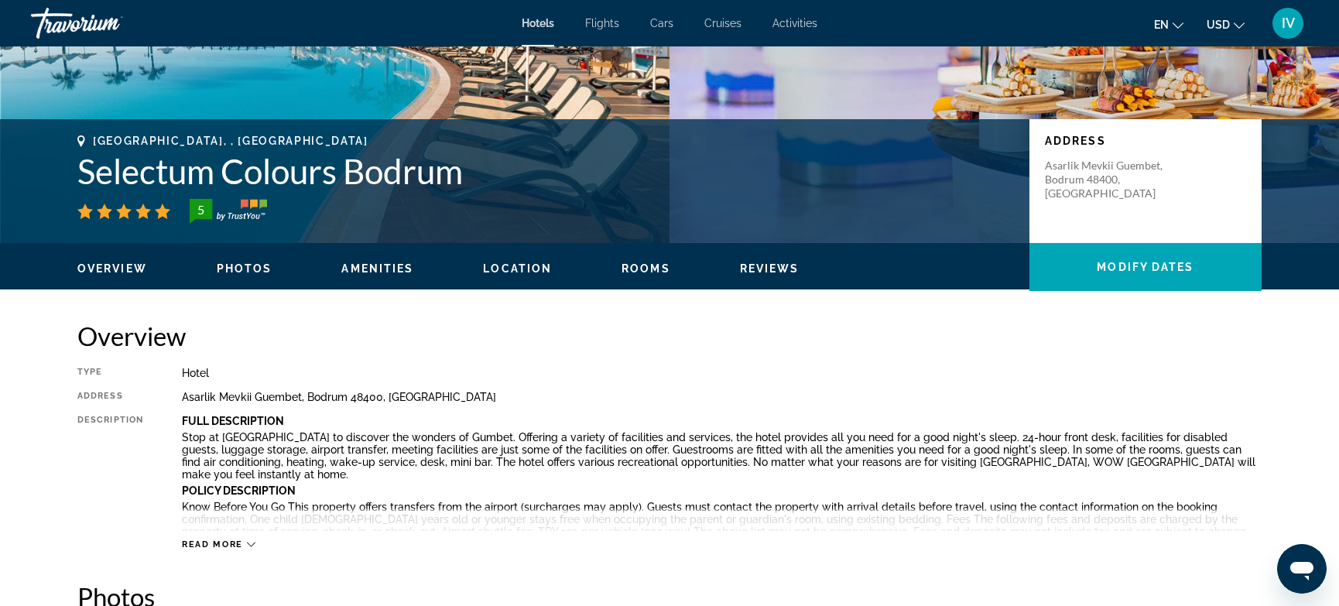
scroll to position [0, 0]
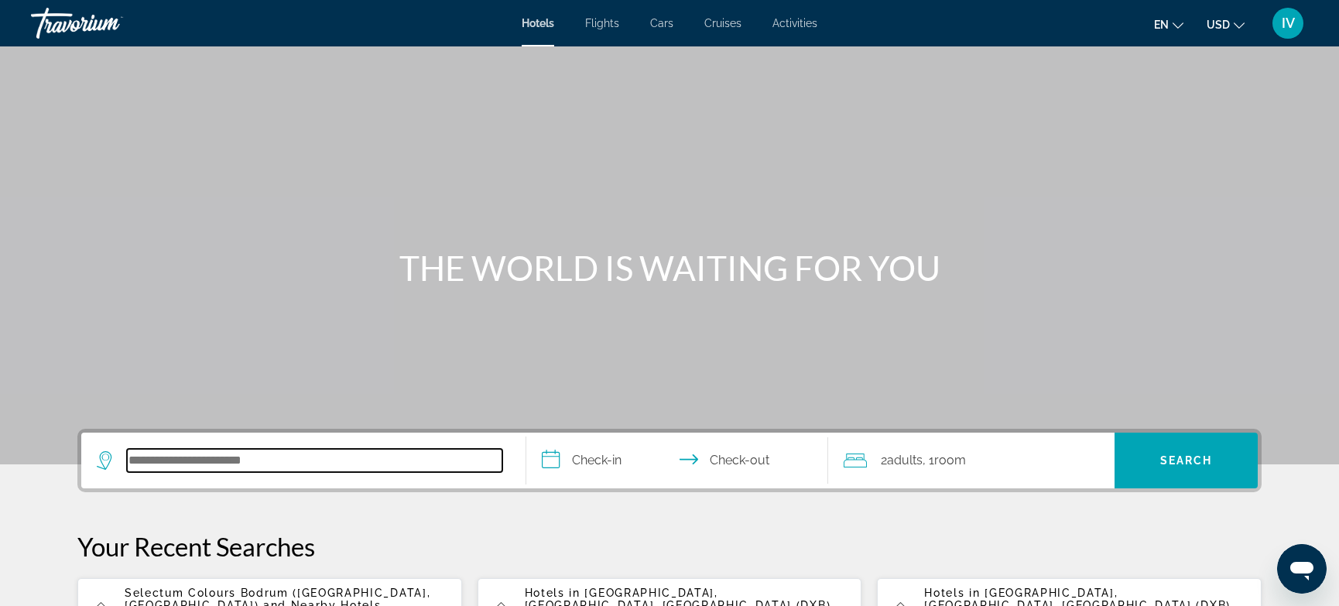
click at [147, 457] on input "Search hotel destination" at bounding box center [314, 460] width 375 height 23
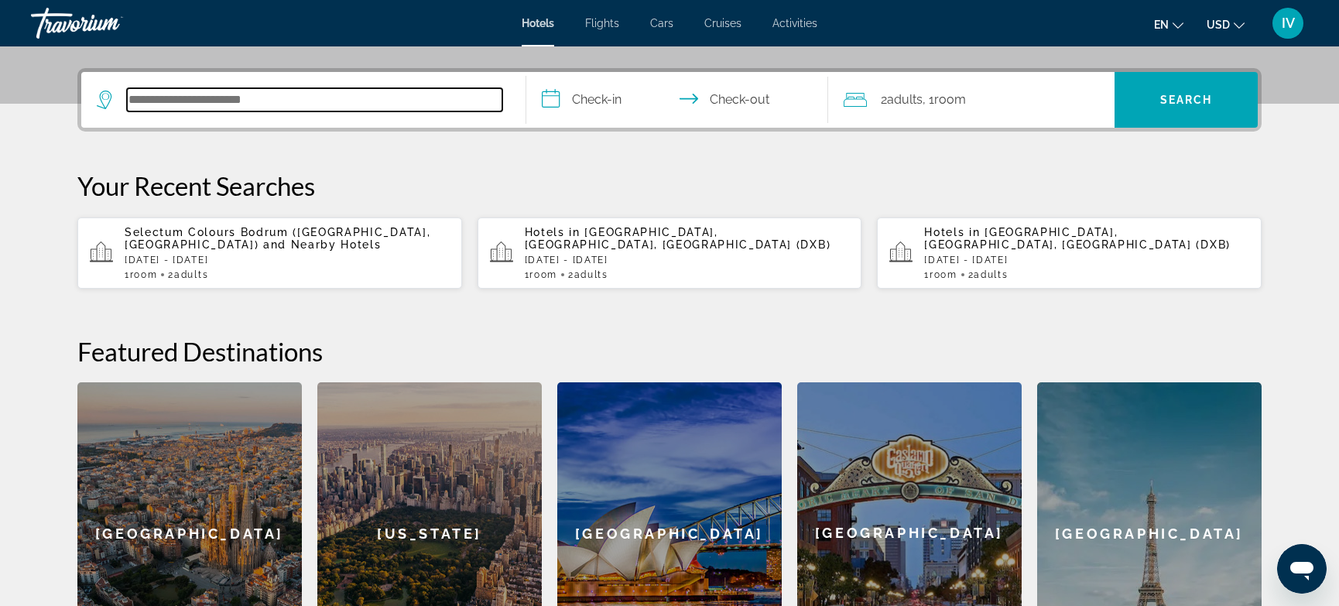
scroll to position [378, 0]
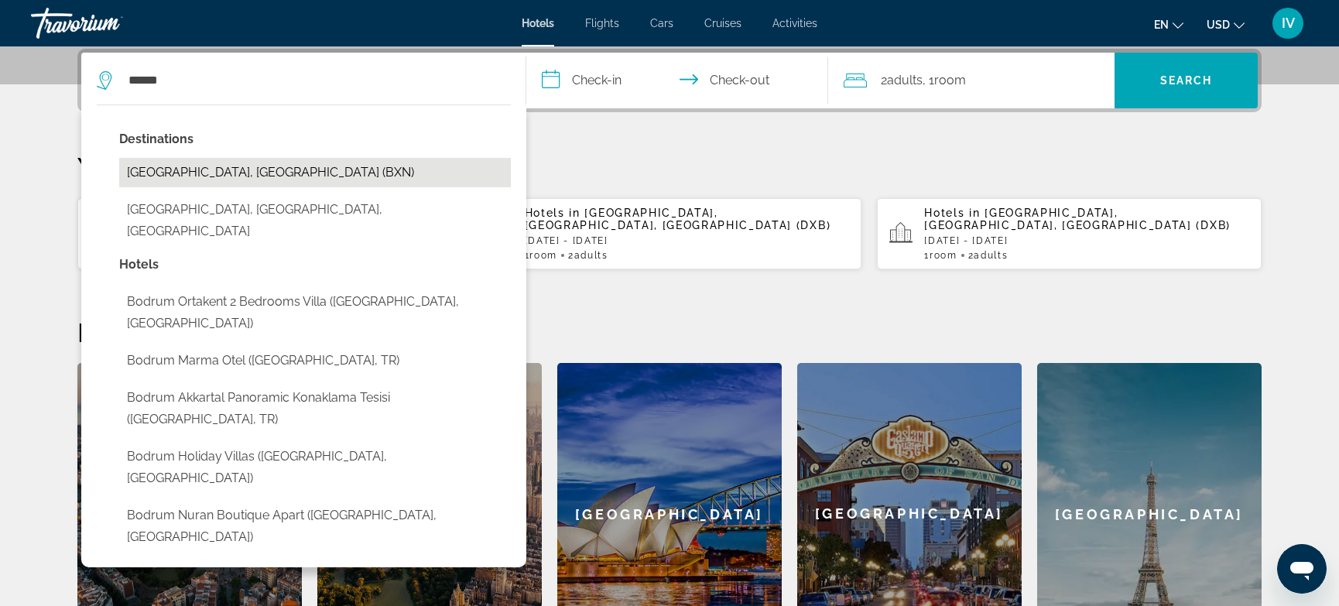
click at [293, 170] on button "[GEOGRAPHIC_DATA], [GEOGRAPHIC_DATA] (BXN)" at bounding box center [315, 172] width 392 height 29
type input "**********"
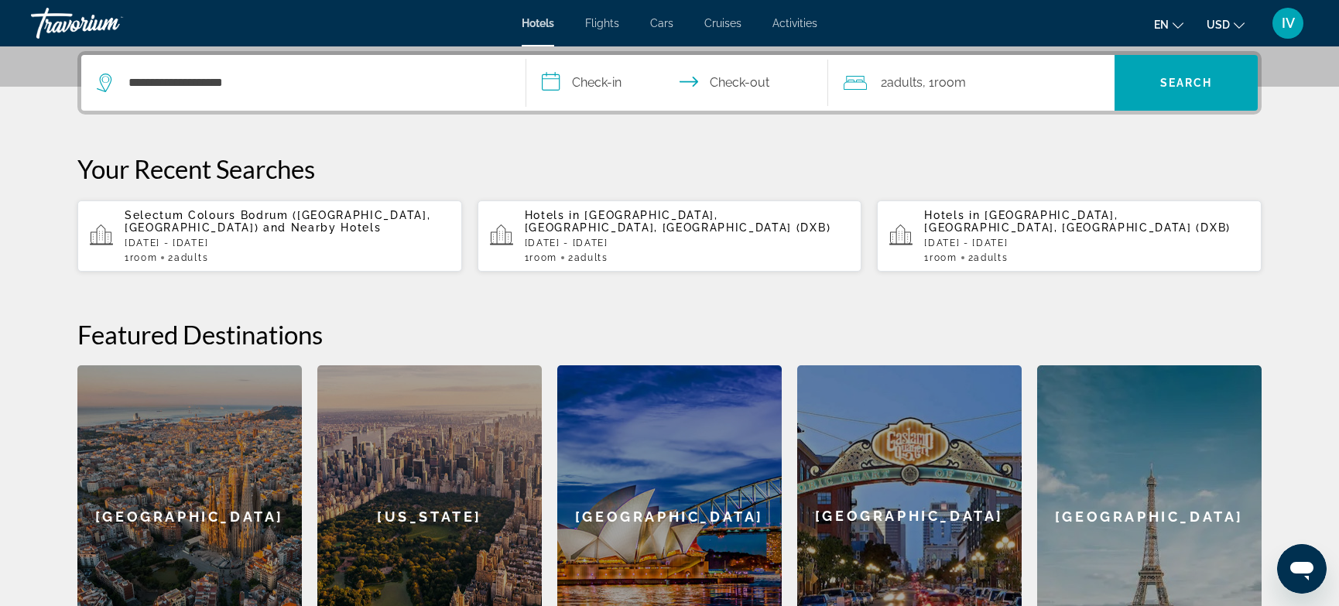
click at [597, 87] on input "**********" at bounding box center [680, 85] width 308 height 60
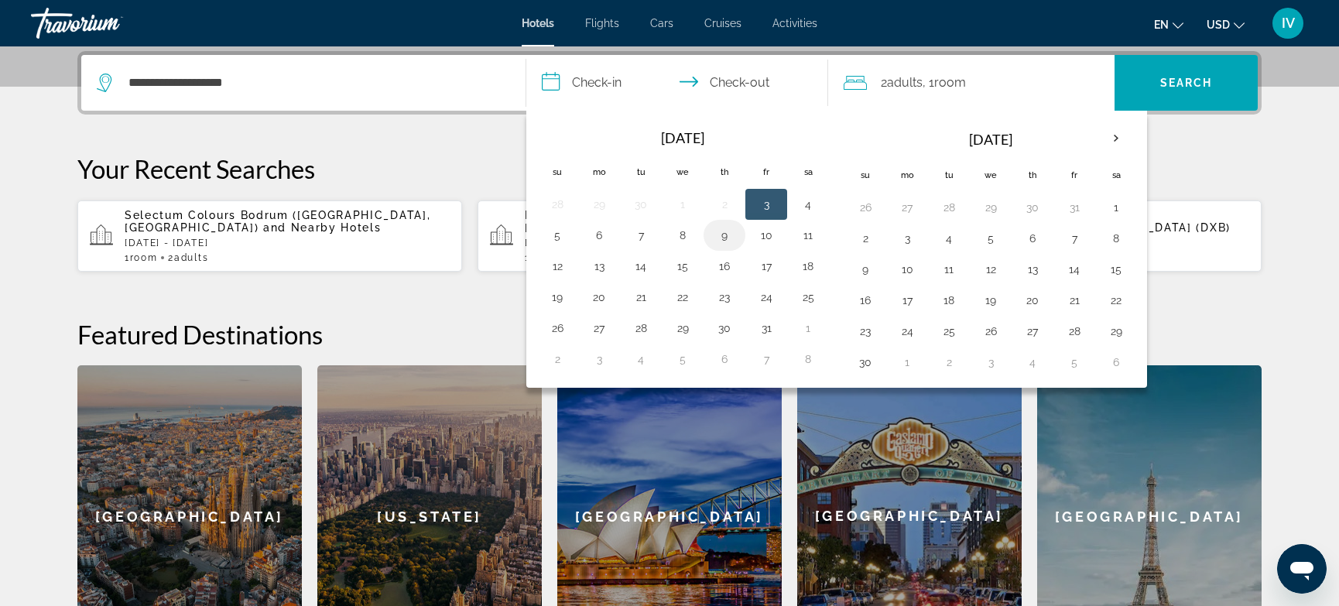
drag, startPoint x: 723, startPoint y: 233, endPoint x: 723, endPoint y: 247, distance: 13.9
click at [724, 233] on button "9" at bounding box center [724, 235] width 25 height 22
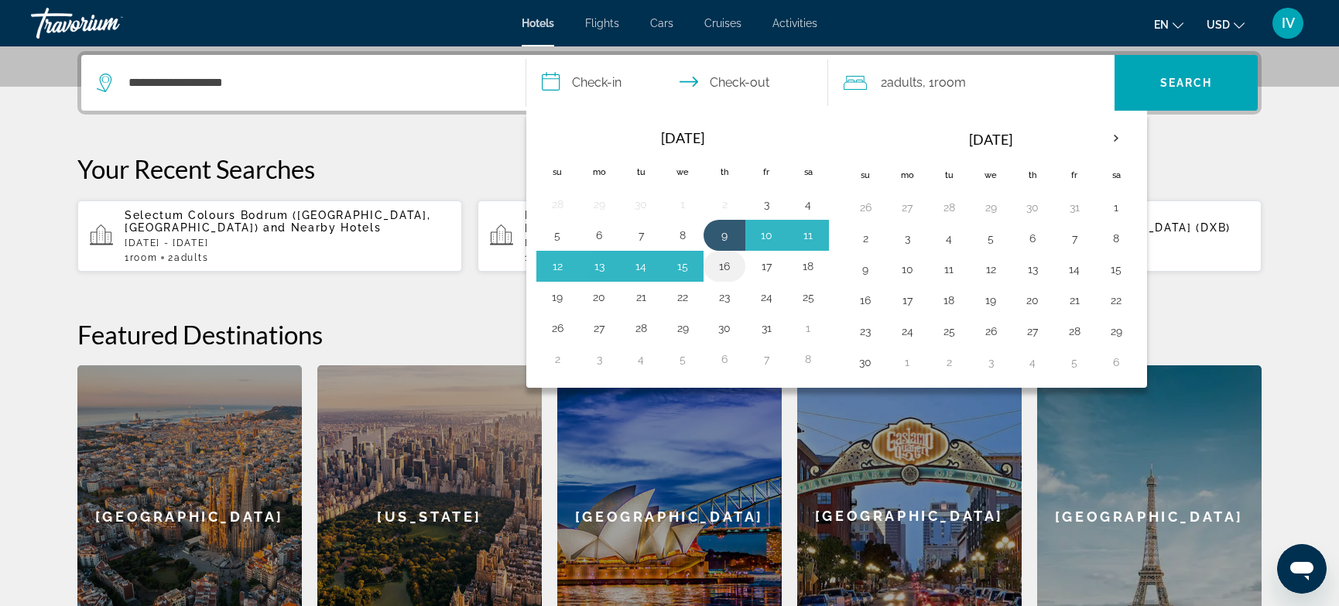
click at [726, 264] on button "16" at bounding box center [724, 266] width 25 height 22
type input "**********"
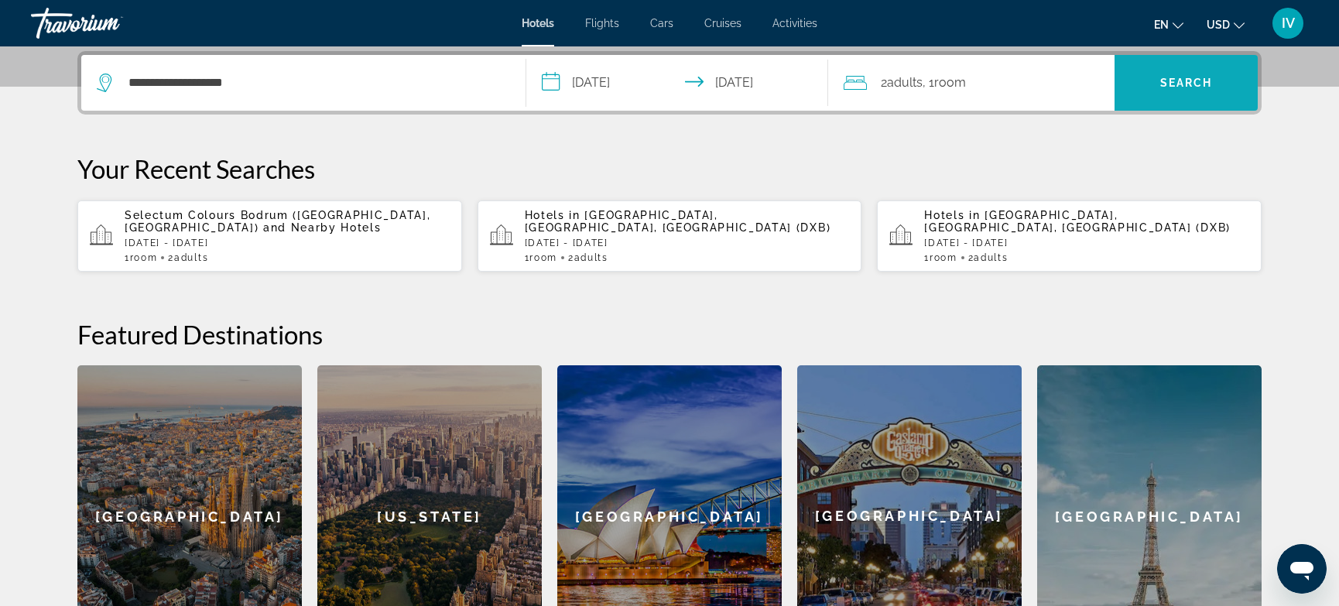
click at [1237, 72] on span "Search" at bounding box center [1186, 82] width 143 height 37
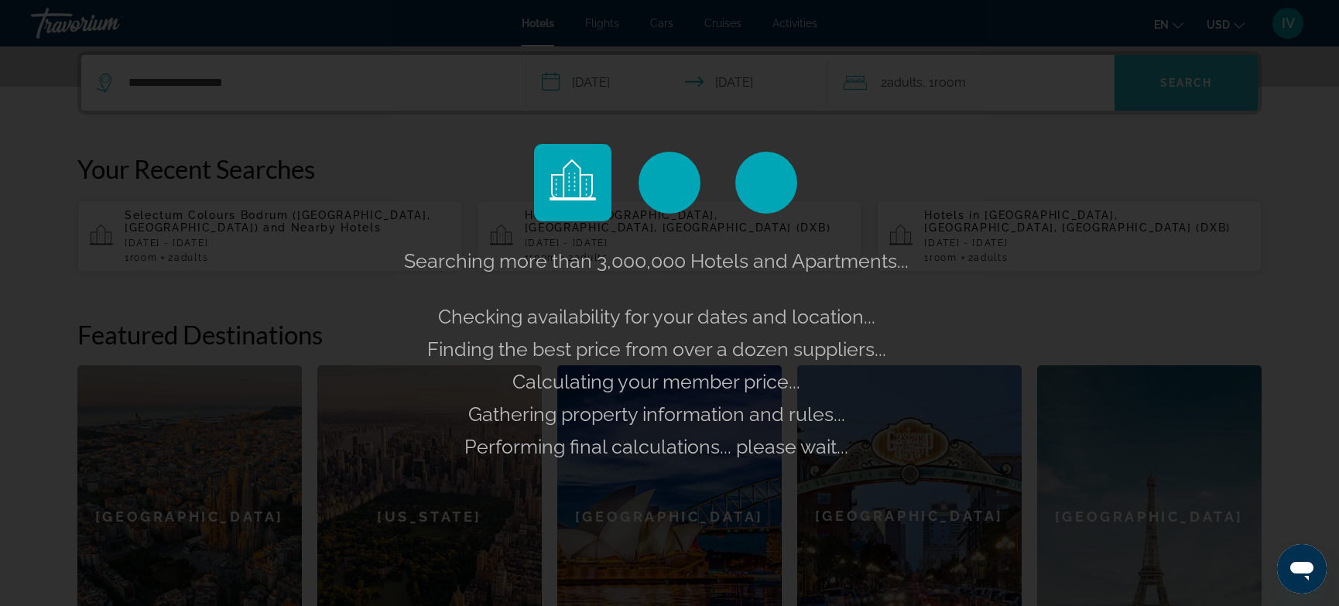
scroll to position [379, 0]
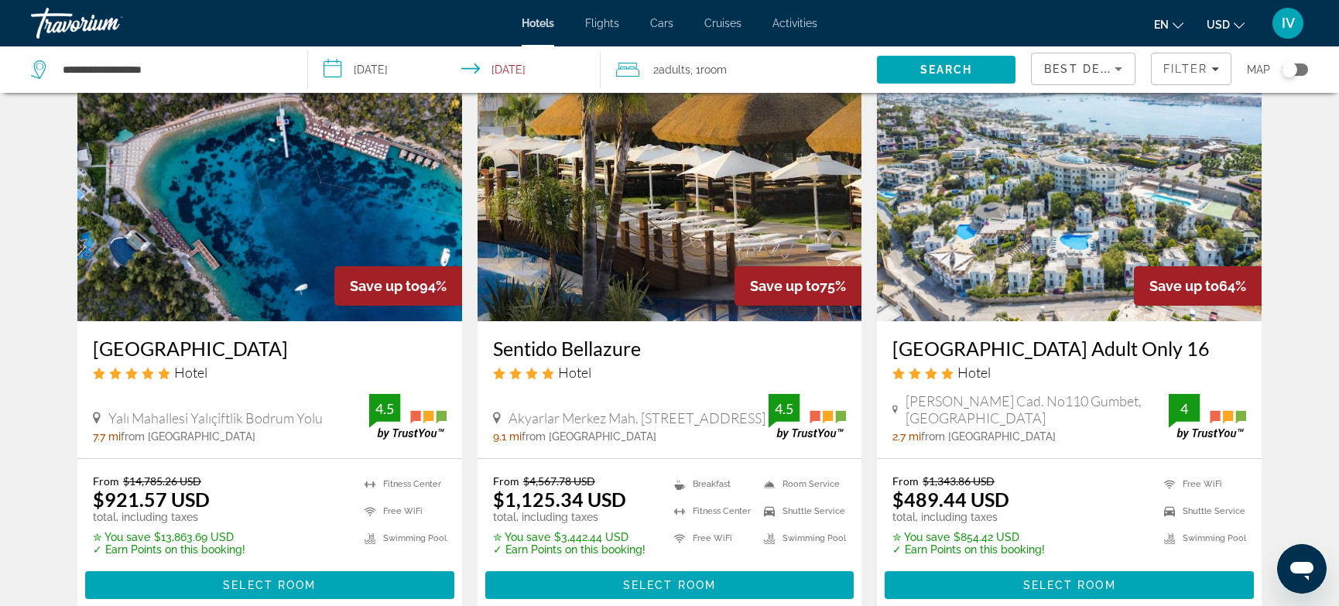
scroll to position [76, 0]
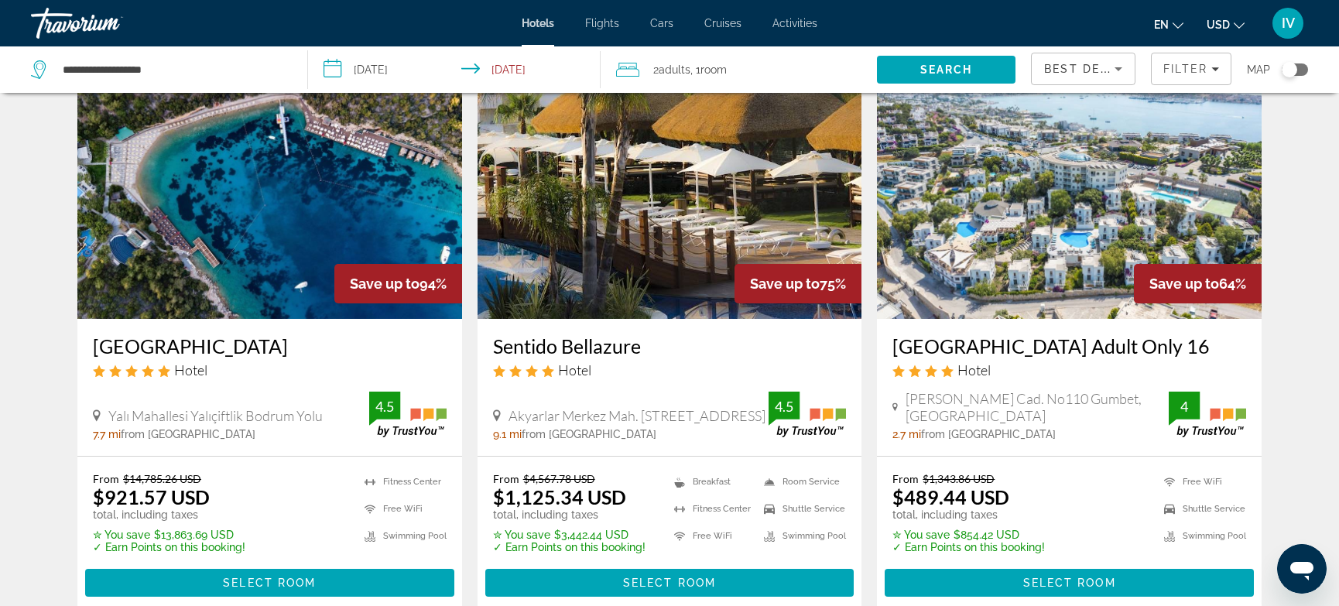
click at [1033, 277] on img "Main content" at bounding box center [1069, 195] width 385 height 248
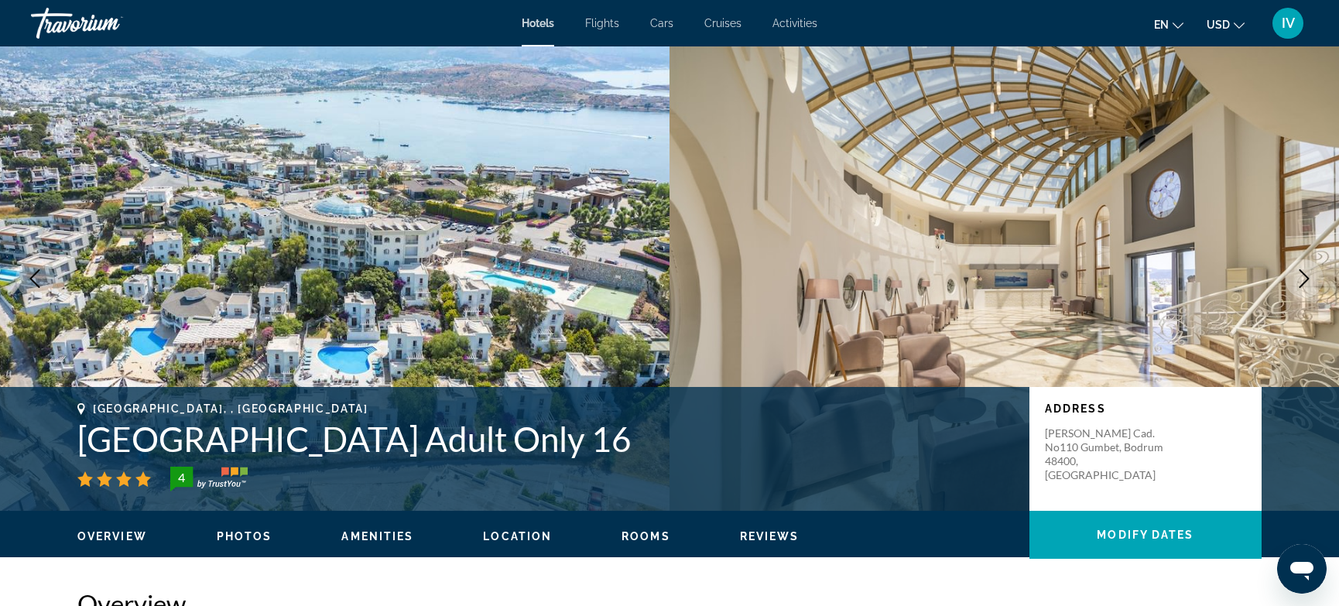
click at [1304, 282] on icon "Next image" at bounding box center [1305, 278] width 10 height 19
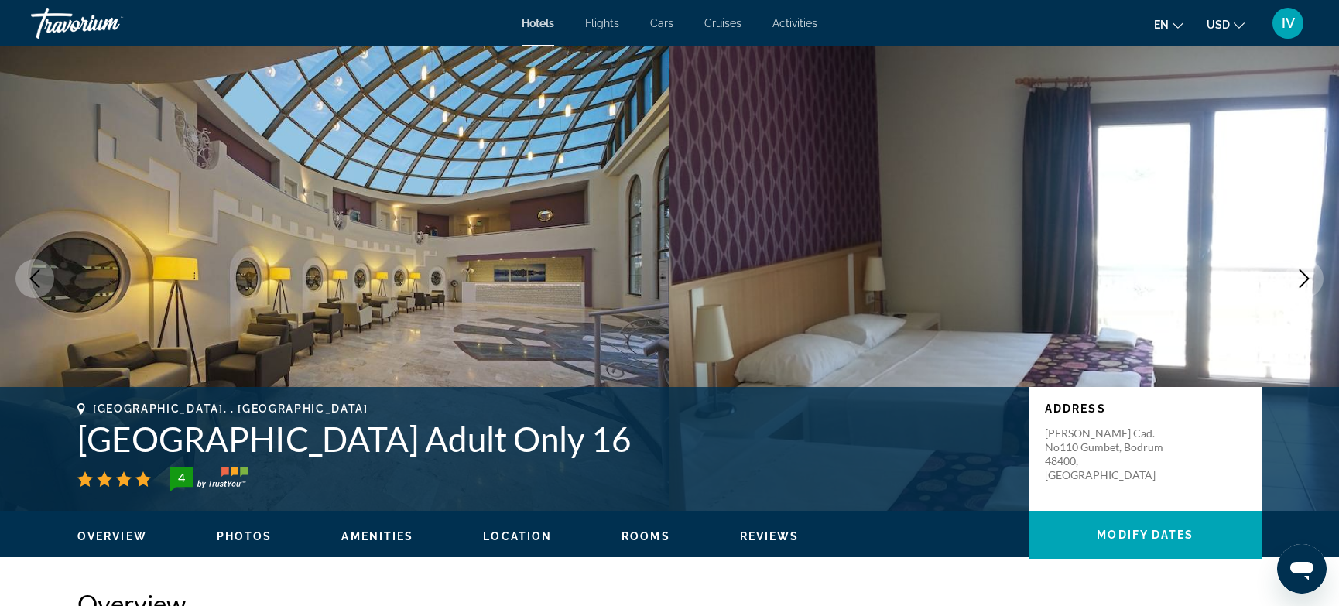
click at [1305, 282] on icon "Next image" at bounding box center [1305, 278] width 10 height 19
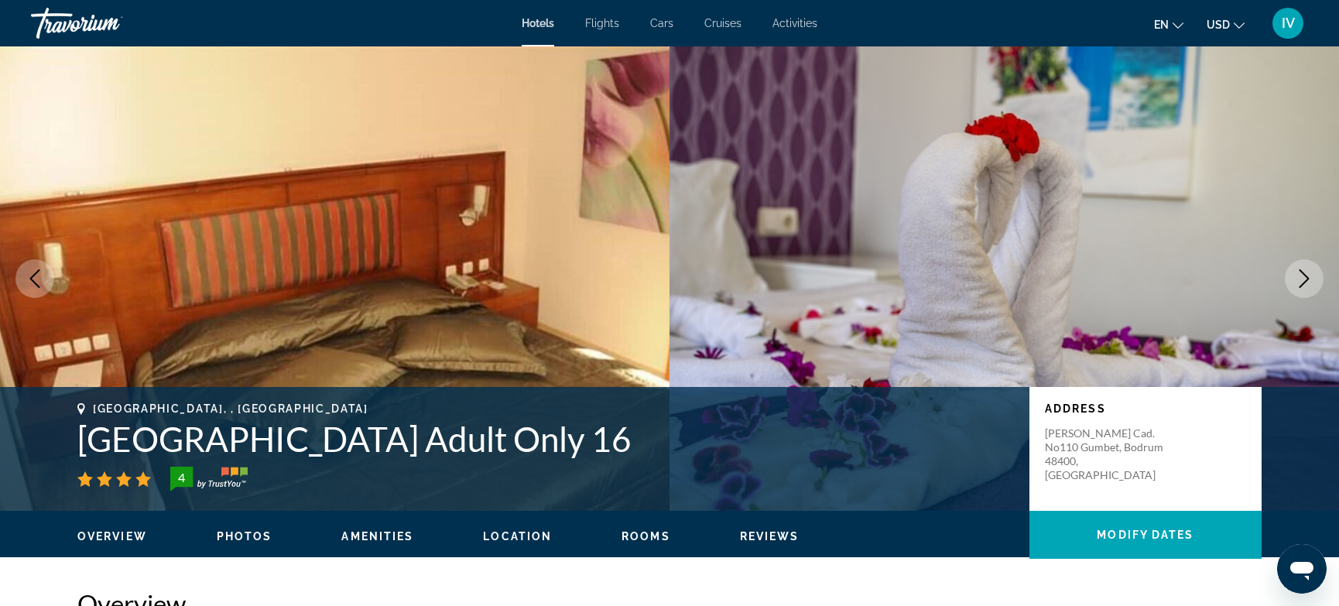
click at [1304, 282] on icon "Next image" at bounding box center [1305, 278] width 10 height 19
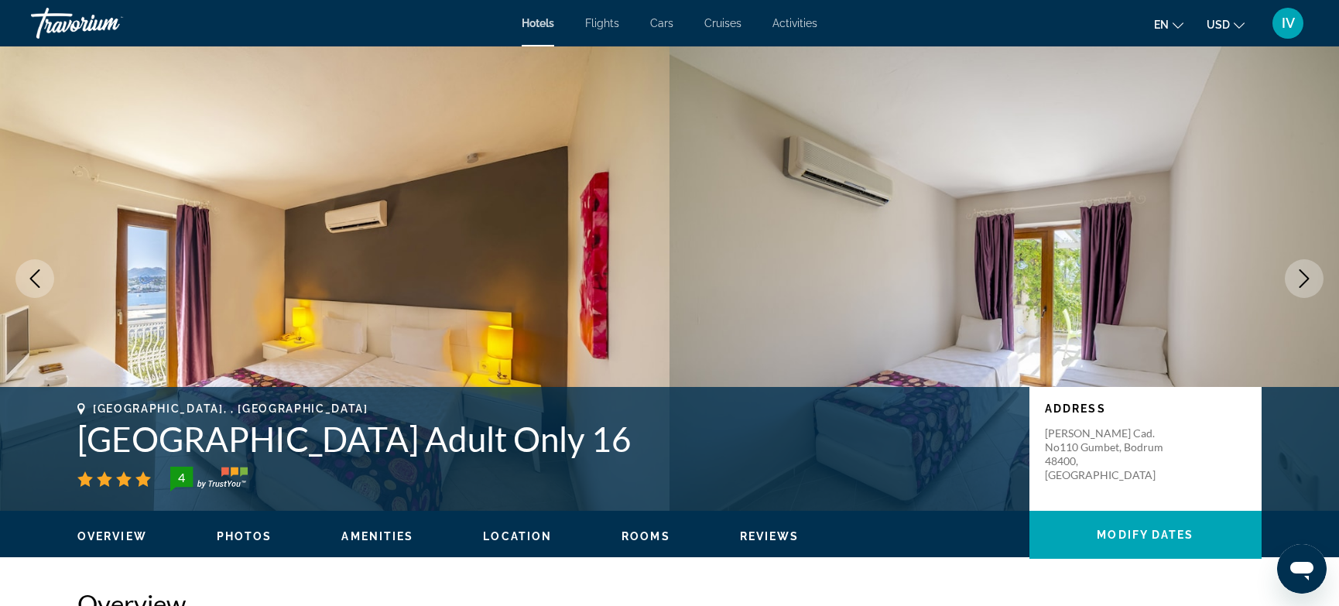
click at [1304, 282] on icon "Next image" at bounding box center [1305, 278] width 10 height 19
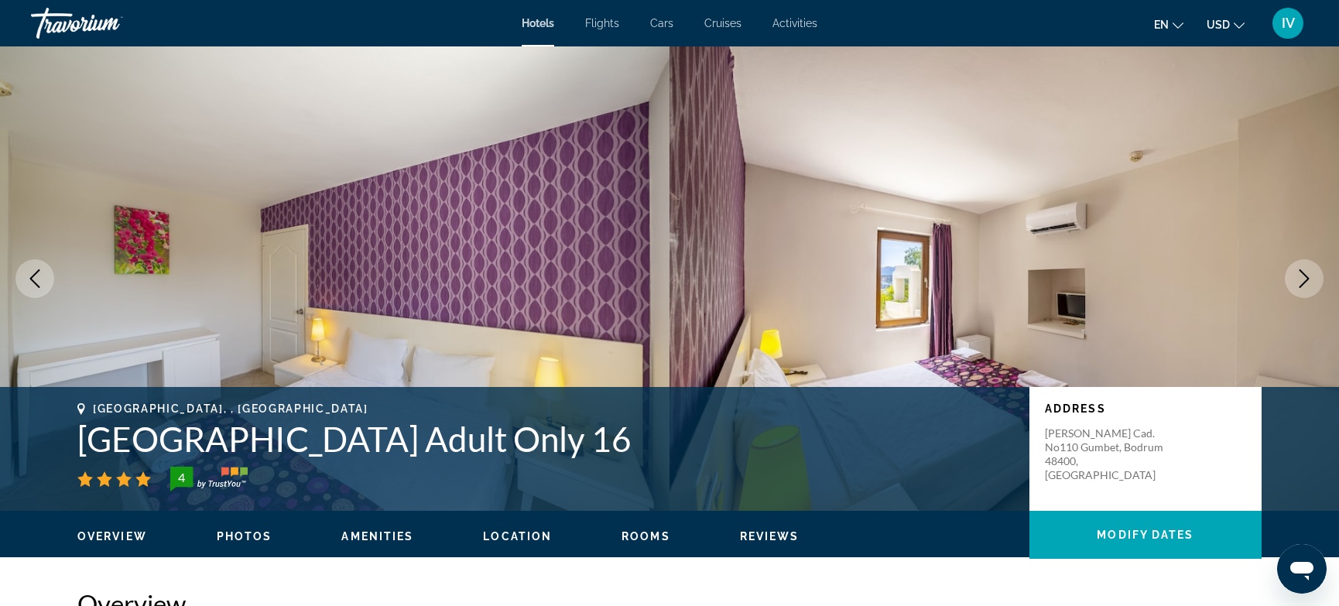
click at [1304, 282] on icon "Next image" at bounding box center [1305, 278] width 10 height 19
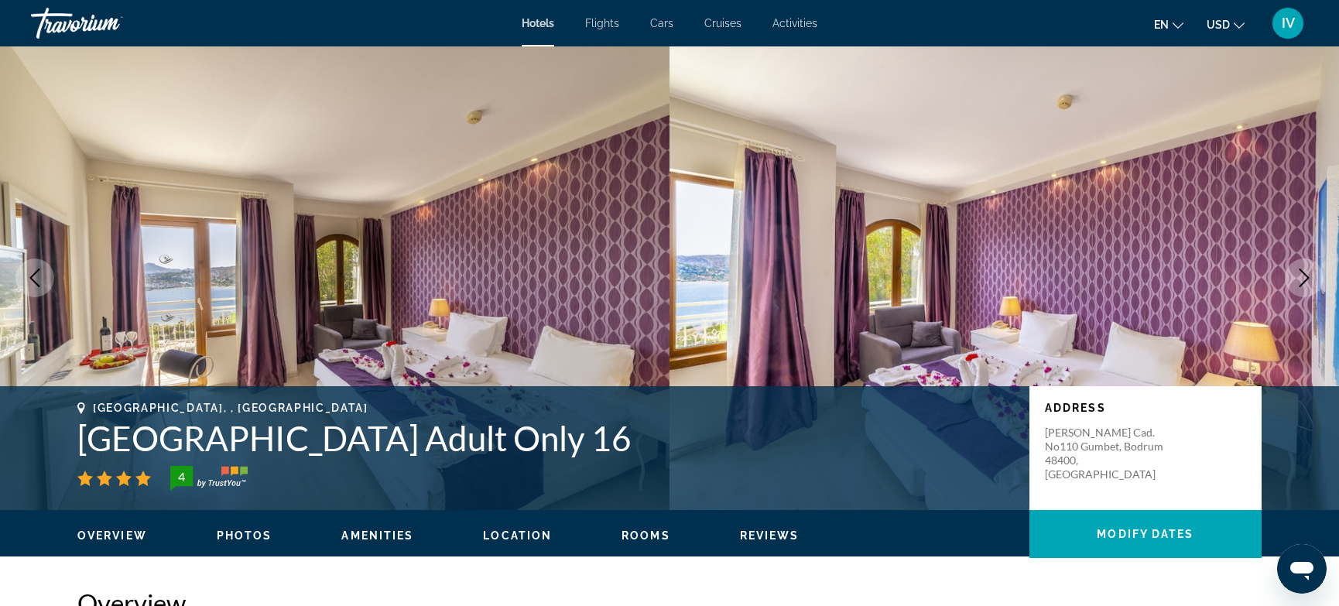
click at [1304, 282] on icon "Next image" at bounding box center [1305, 278] width 10 height 19
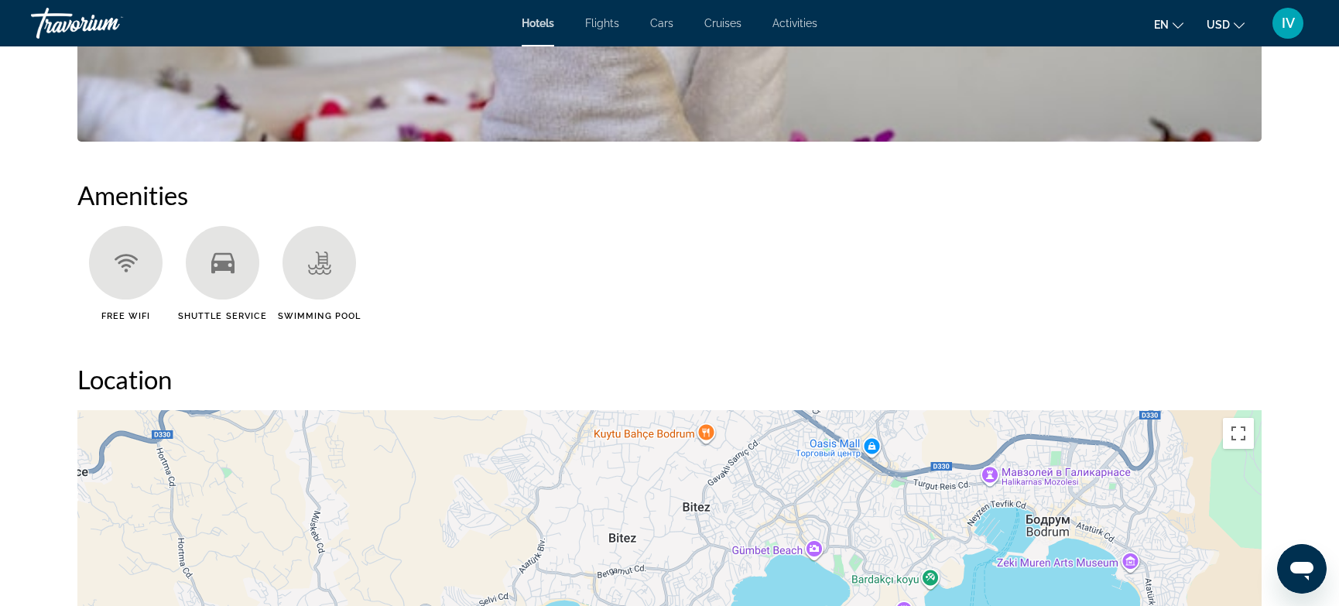
scroll to position [1124, 0]
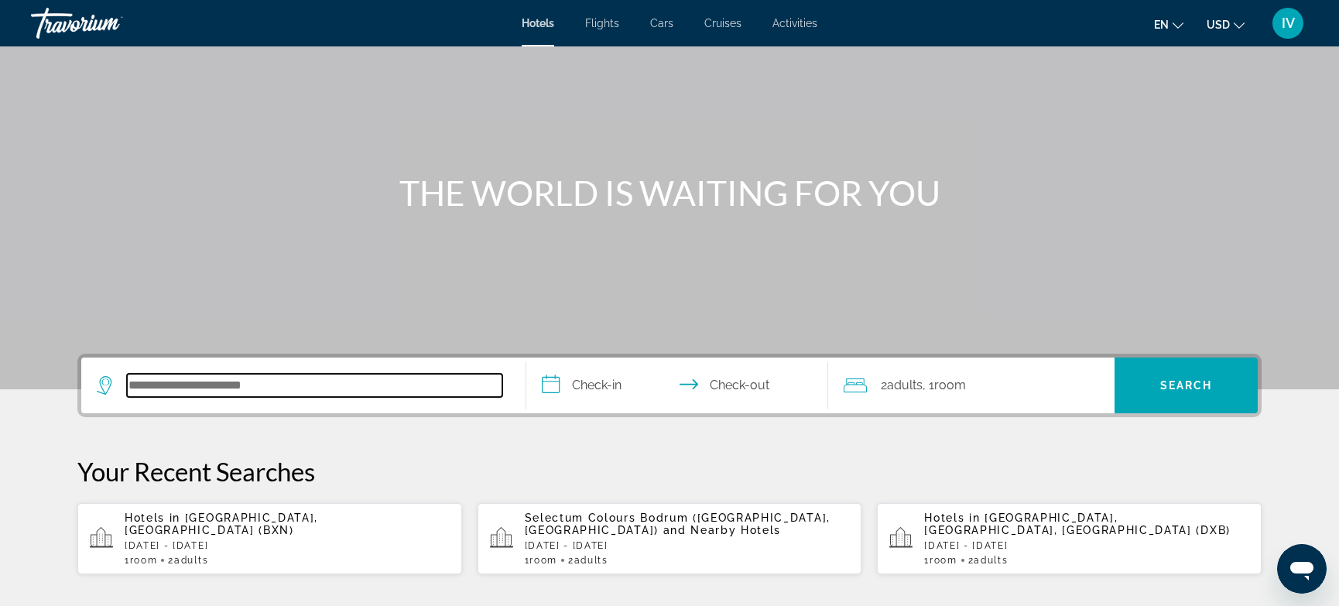
click at [242, 391] on input "Search hotel destination" at bounding box center [314, 385] width 375 height 23
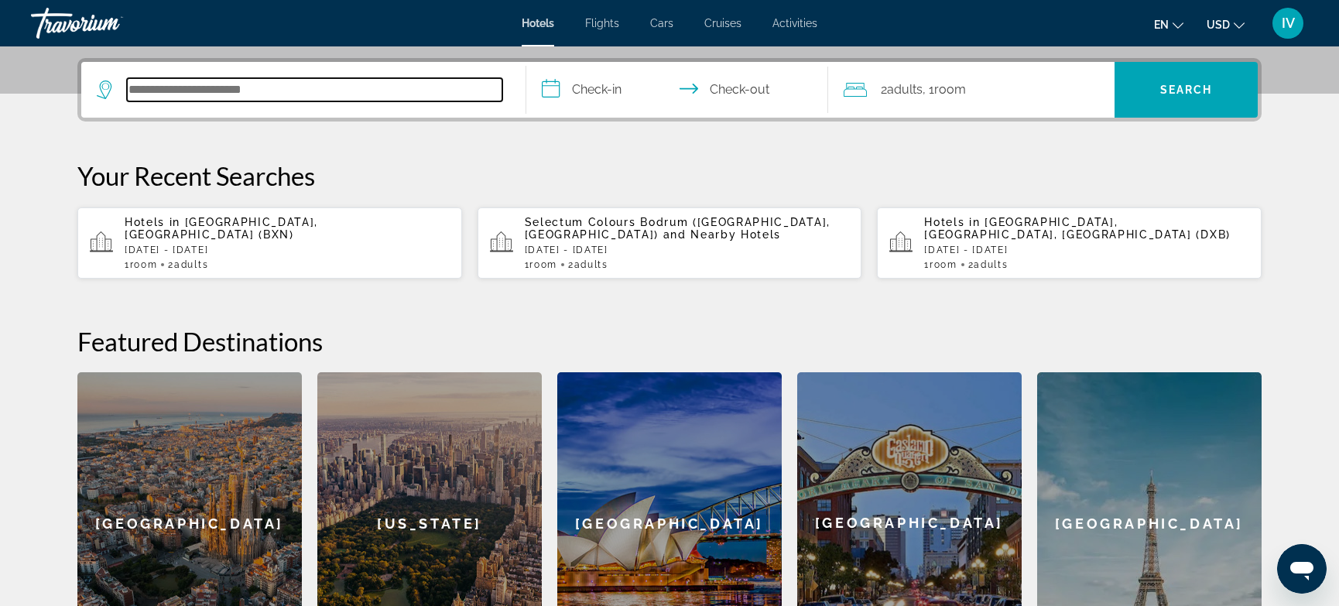
scroll to position [378, 0]
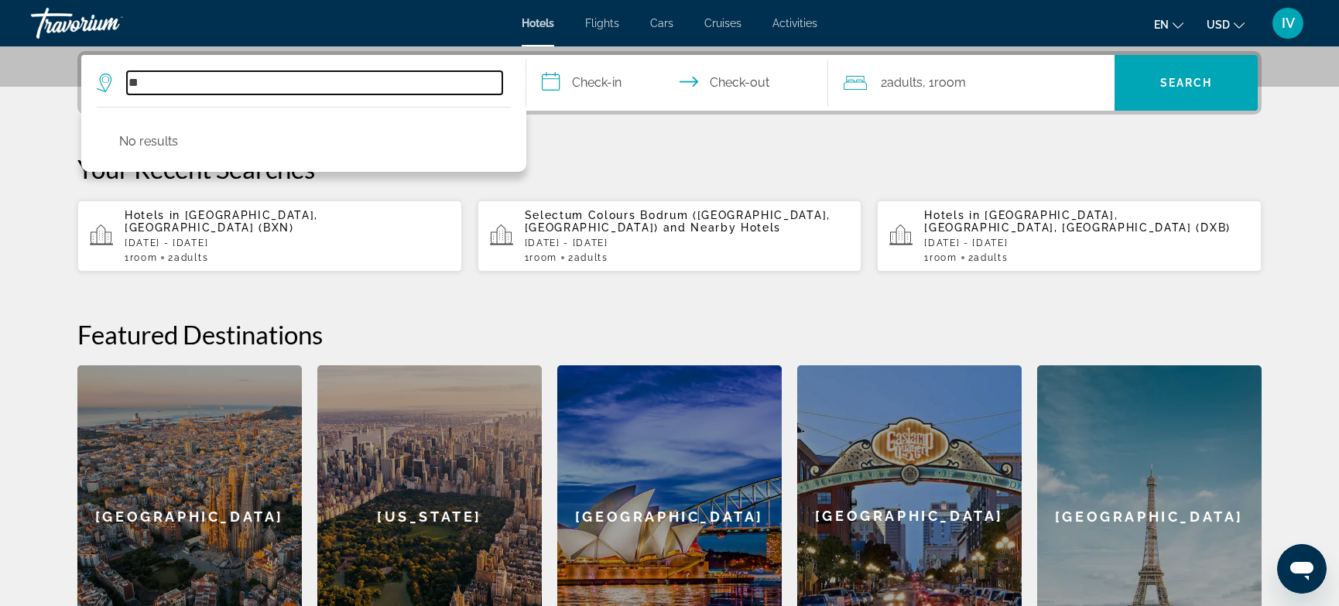
type input "*"
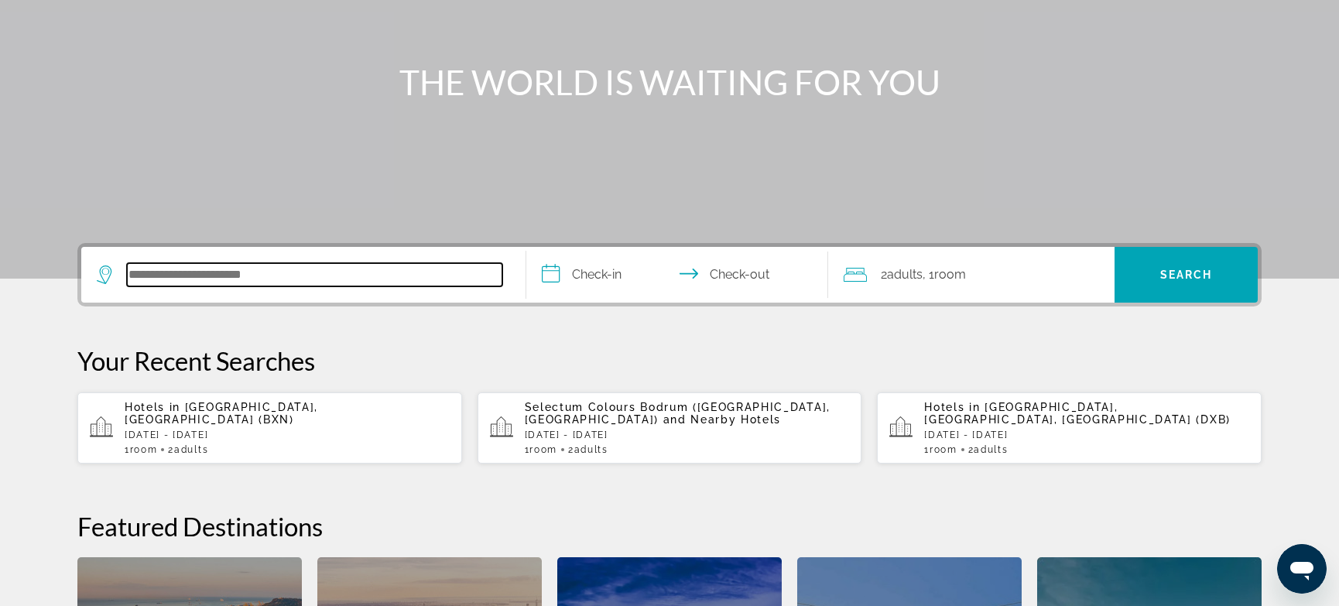
scroll to position [0, 0]
